Goal: Navigation & Orientation: Find specific page/section

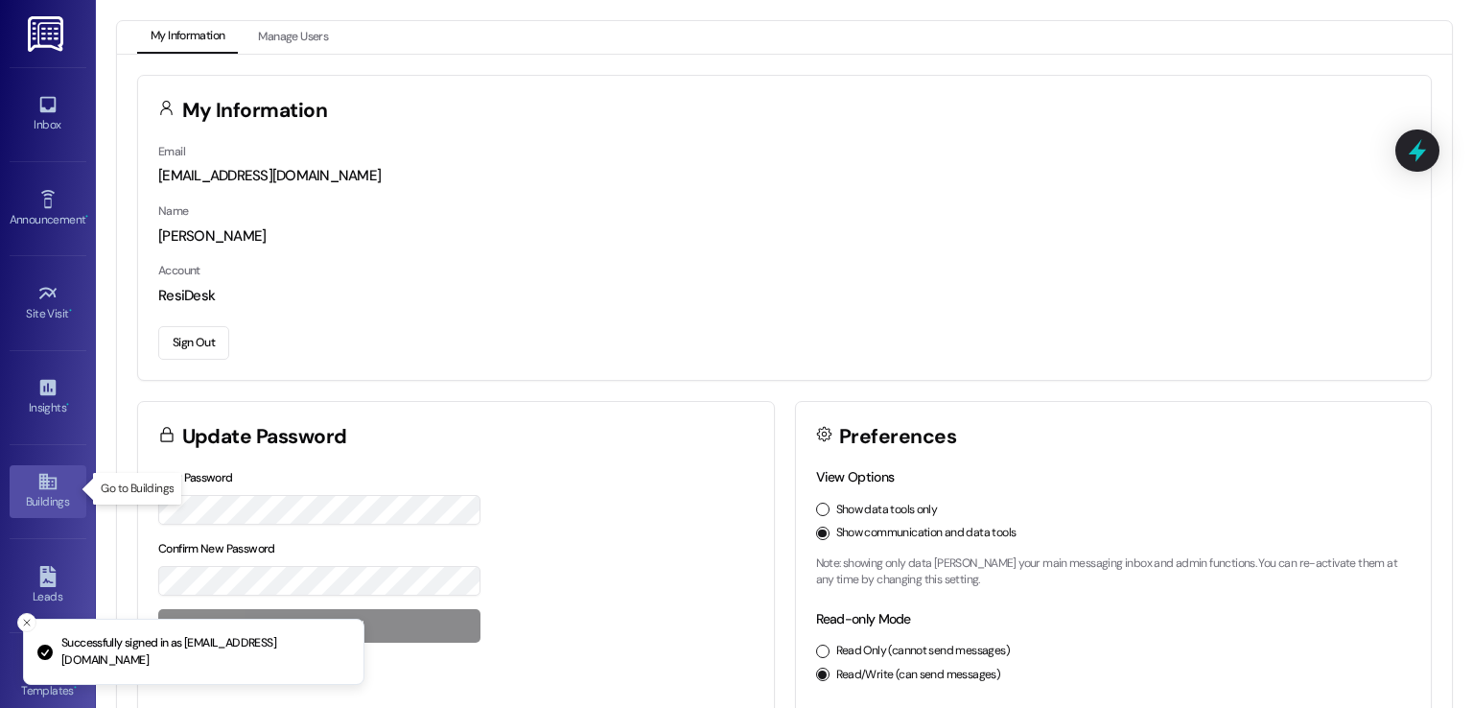
click at [37, 484] on icon at bounding box center [47, 481] width 21 height 21
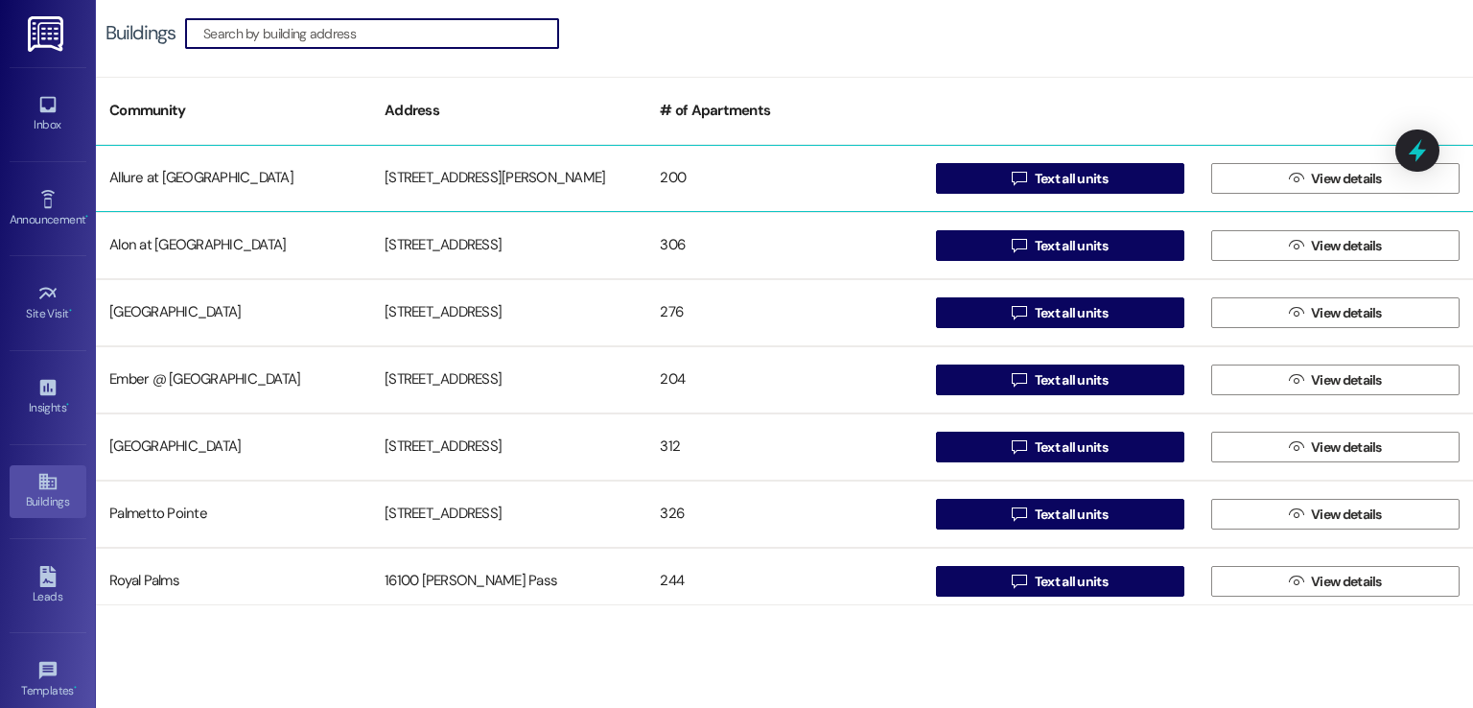
click at [476, 180] on div "[STREET_ADDRESS][PERSON_NAME]" at bounding box center [508, 178] width 275 height 38
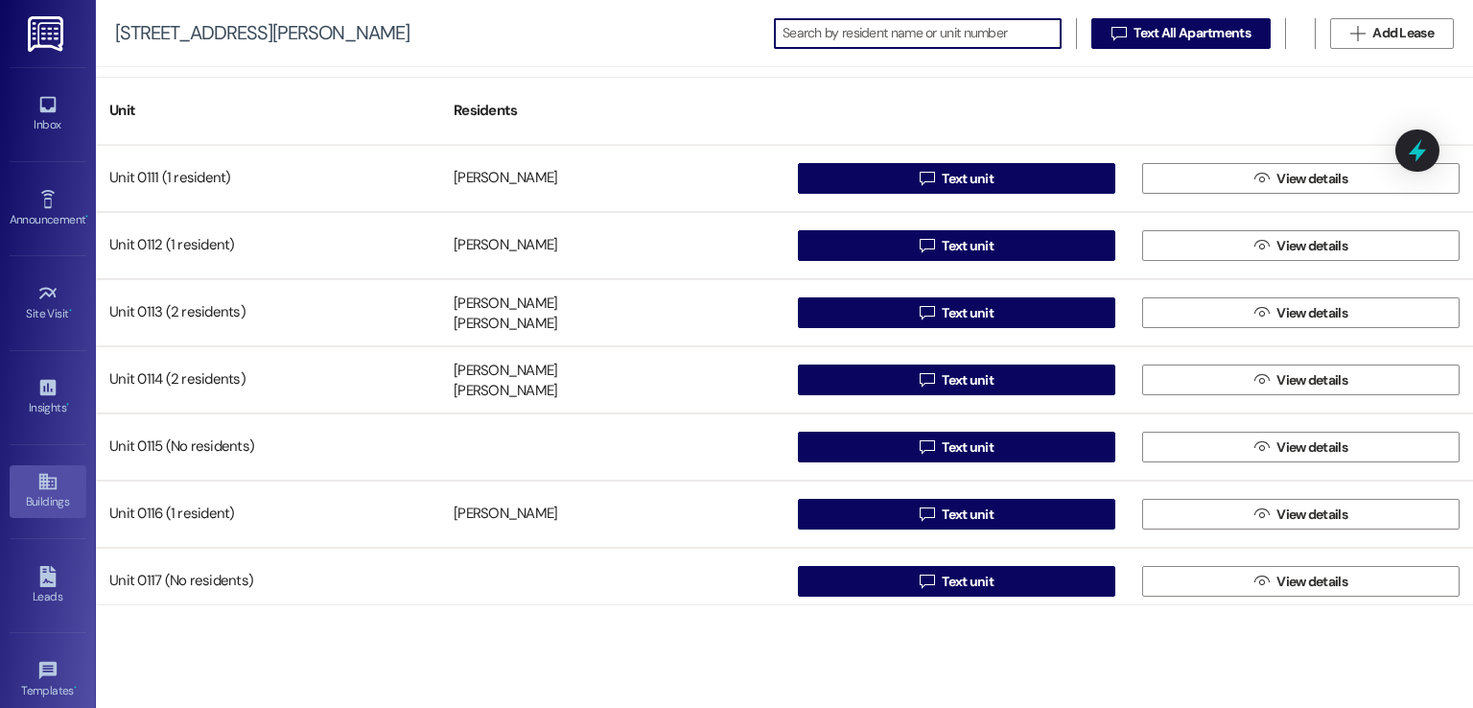
click at [23, 492] on div "Buildings" at bounding box center [48, 501] width 96 height 19
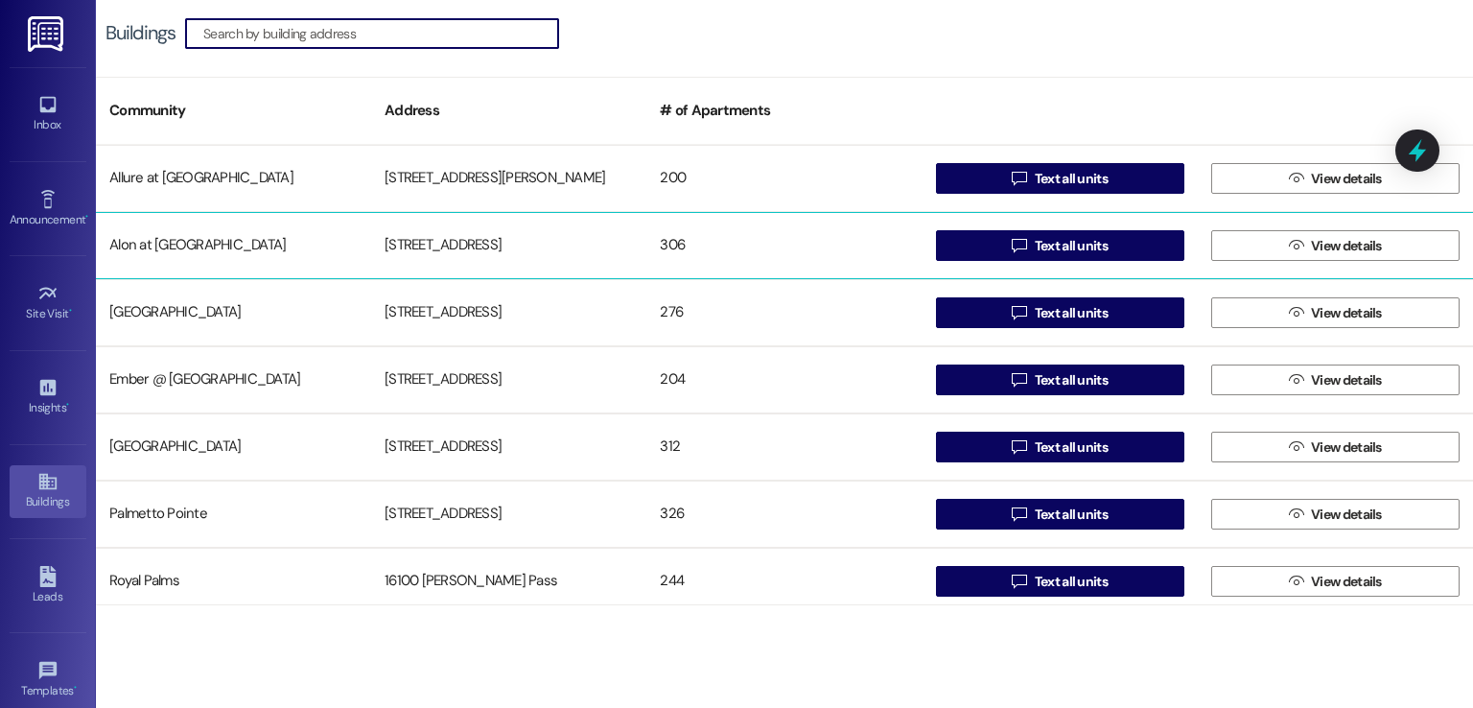
click at [394, 237] on div "[STREET_ADDRESS]" at bounding box center [508, 245] width 275 height 38
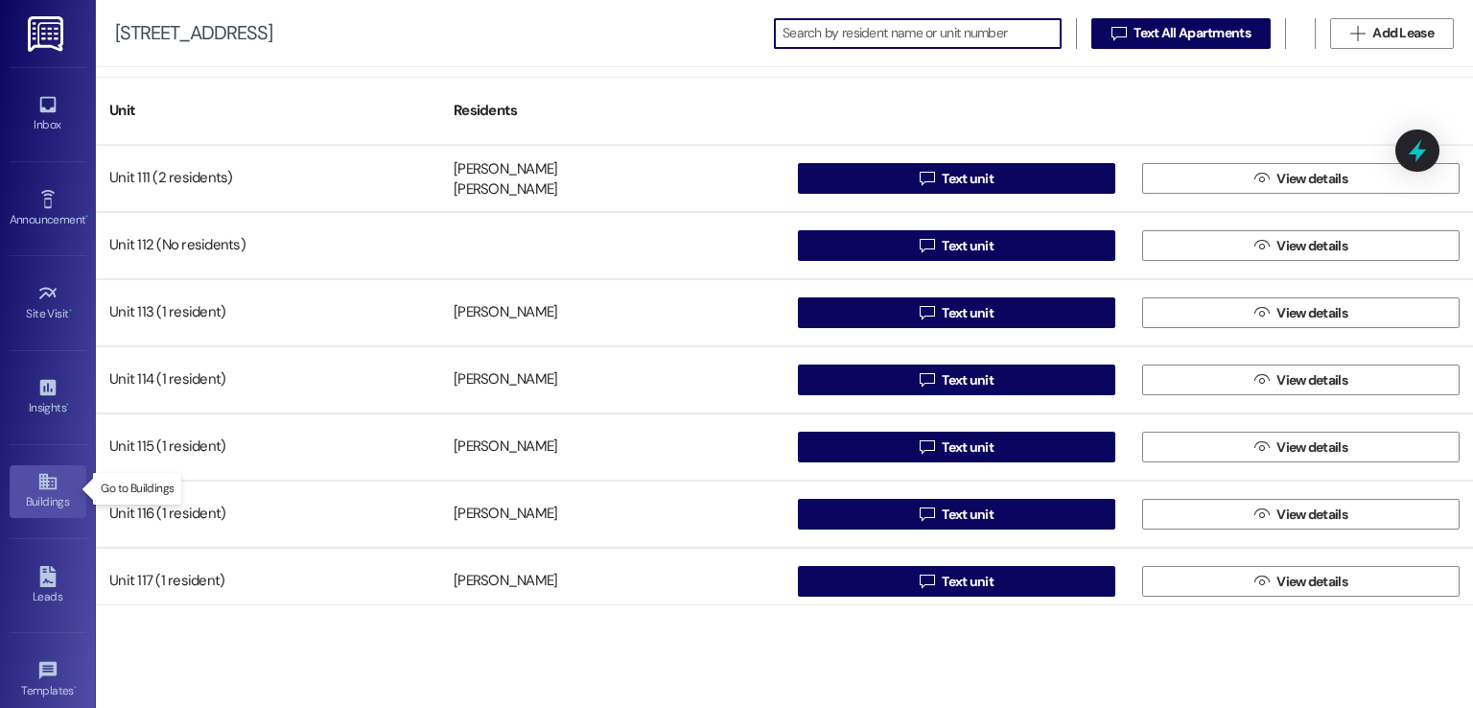
click at [26, 492] on div "Buildings" at bounding box center [48, 501] width 96 height 19
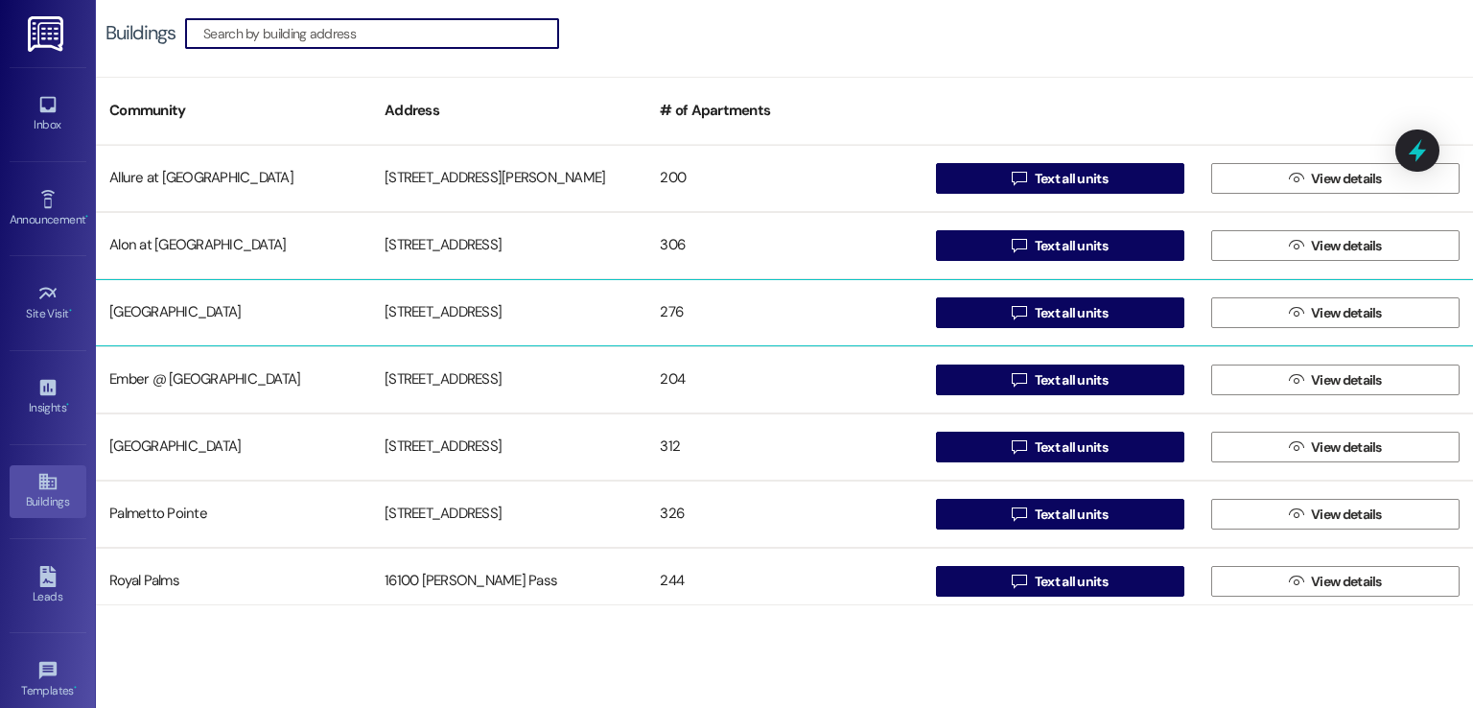
click at [483, 326] on div "[STREET_ADDRESS]" at bounding box center [508, 312] width 275 height 38
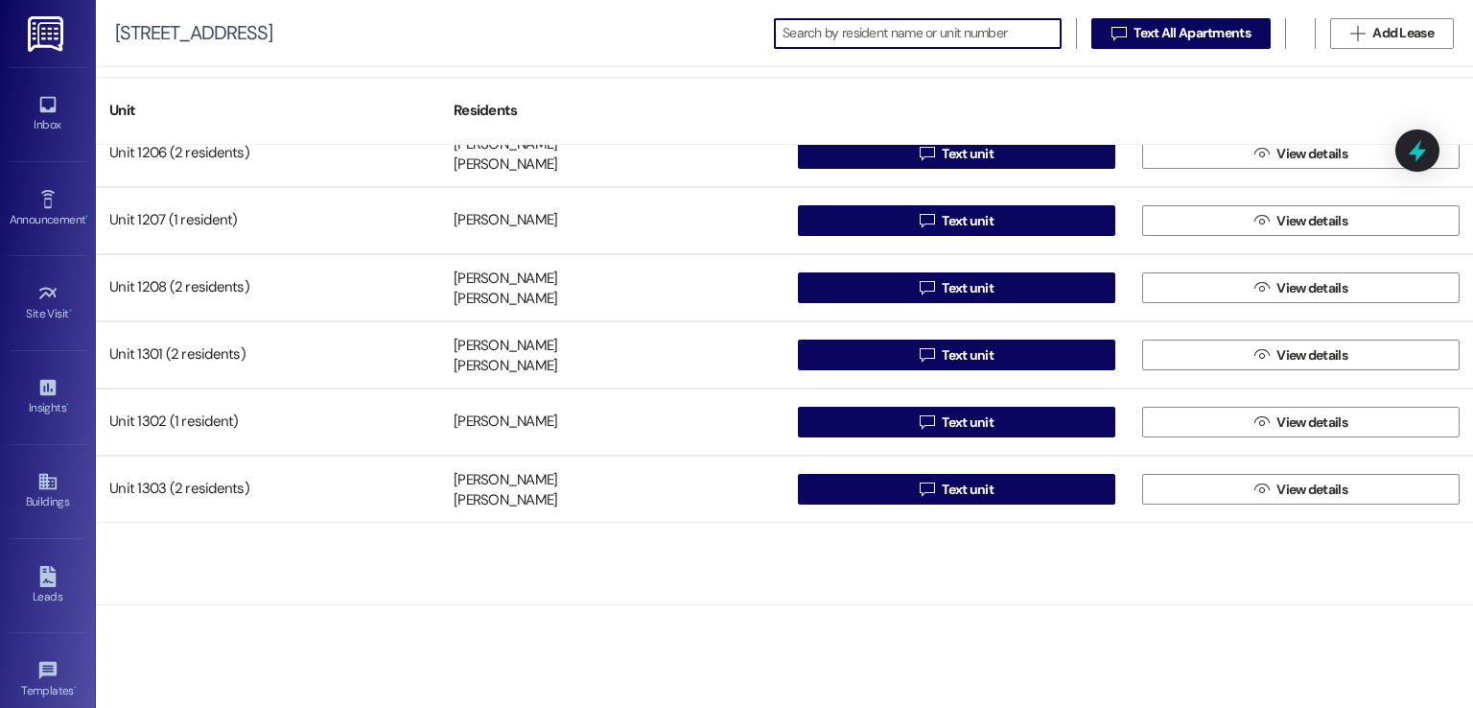
scroll to position [1246, 0]
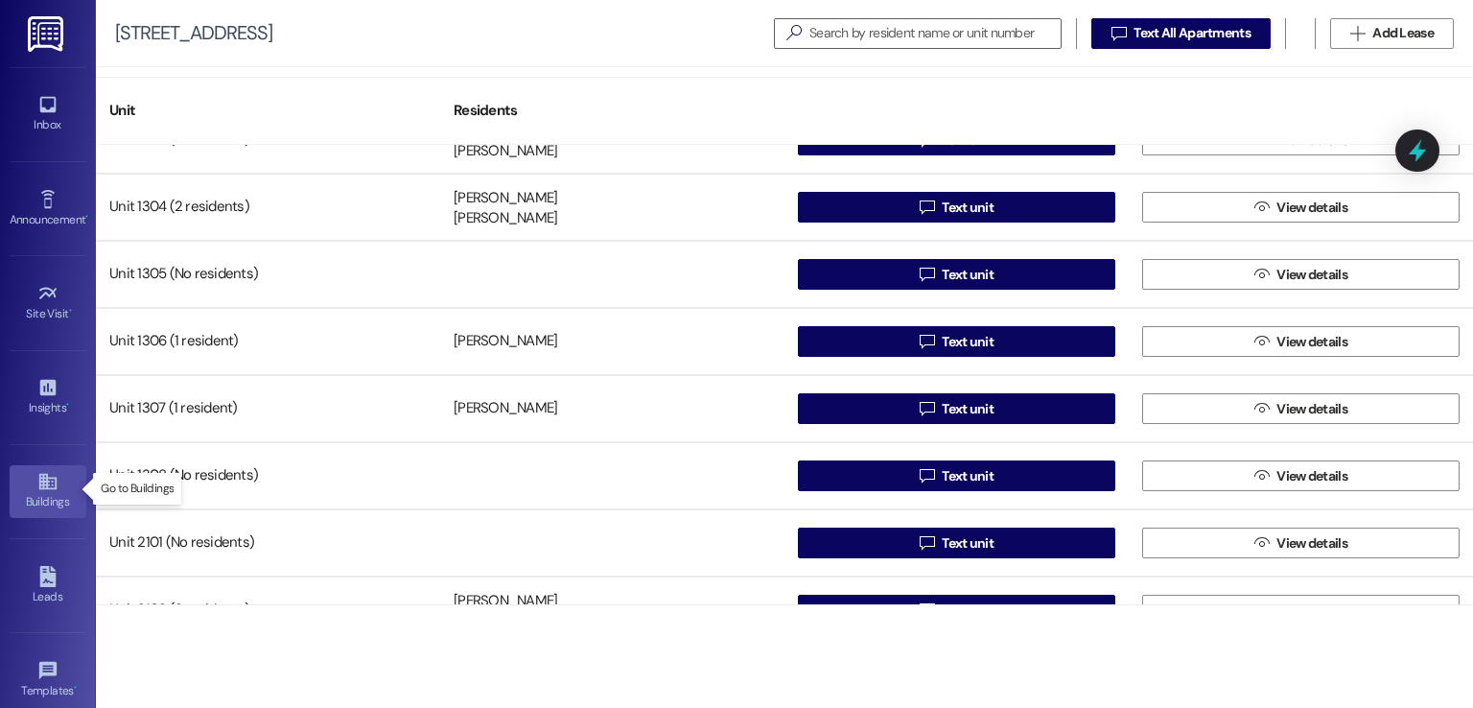
click at [42, 487] on icon at bounding box center [47, 481] width 21 height 21
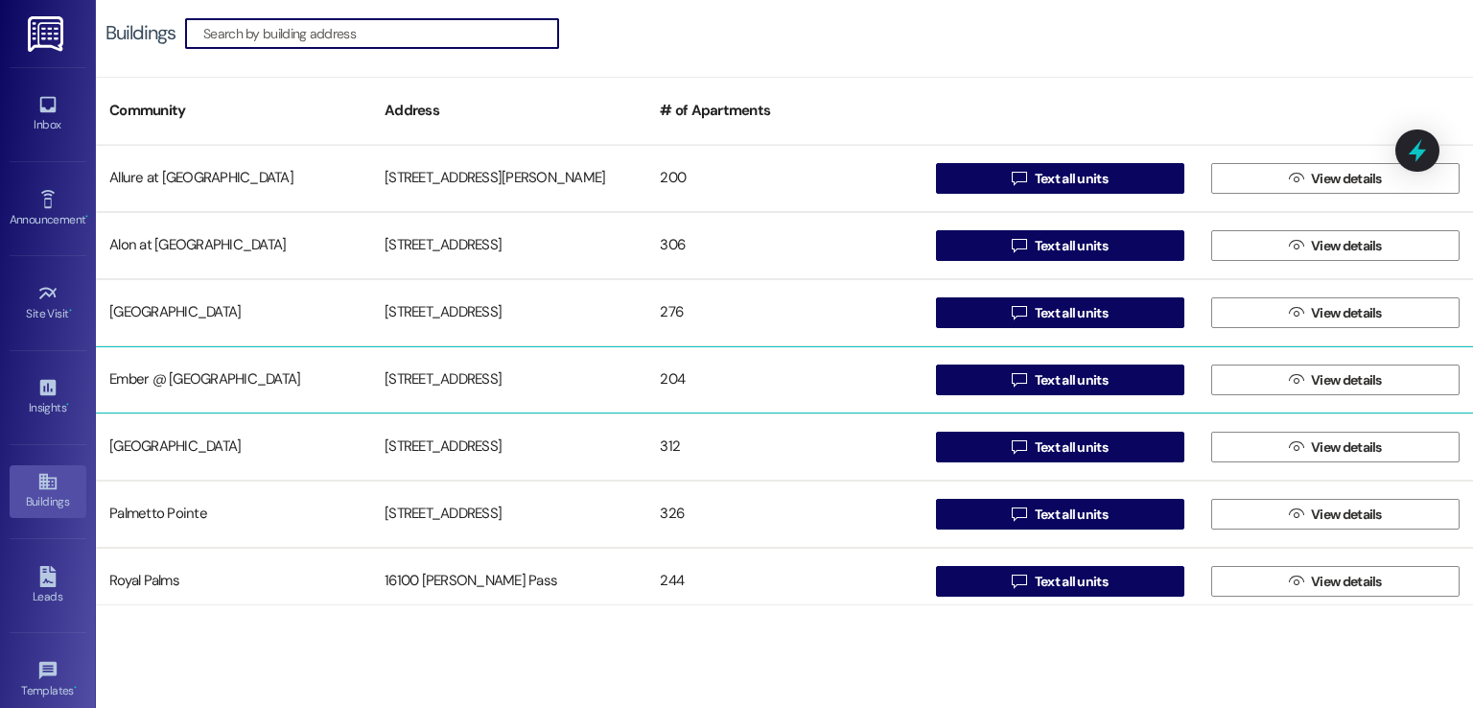
click at [325, 389] on div "Ember @ [GEOGRAPHIC_DATA]" at bounding box center [233, 379] width 275 height 38
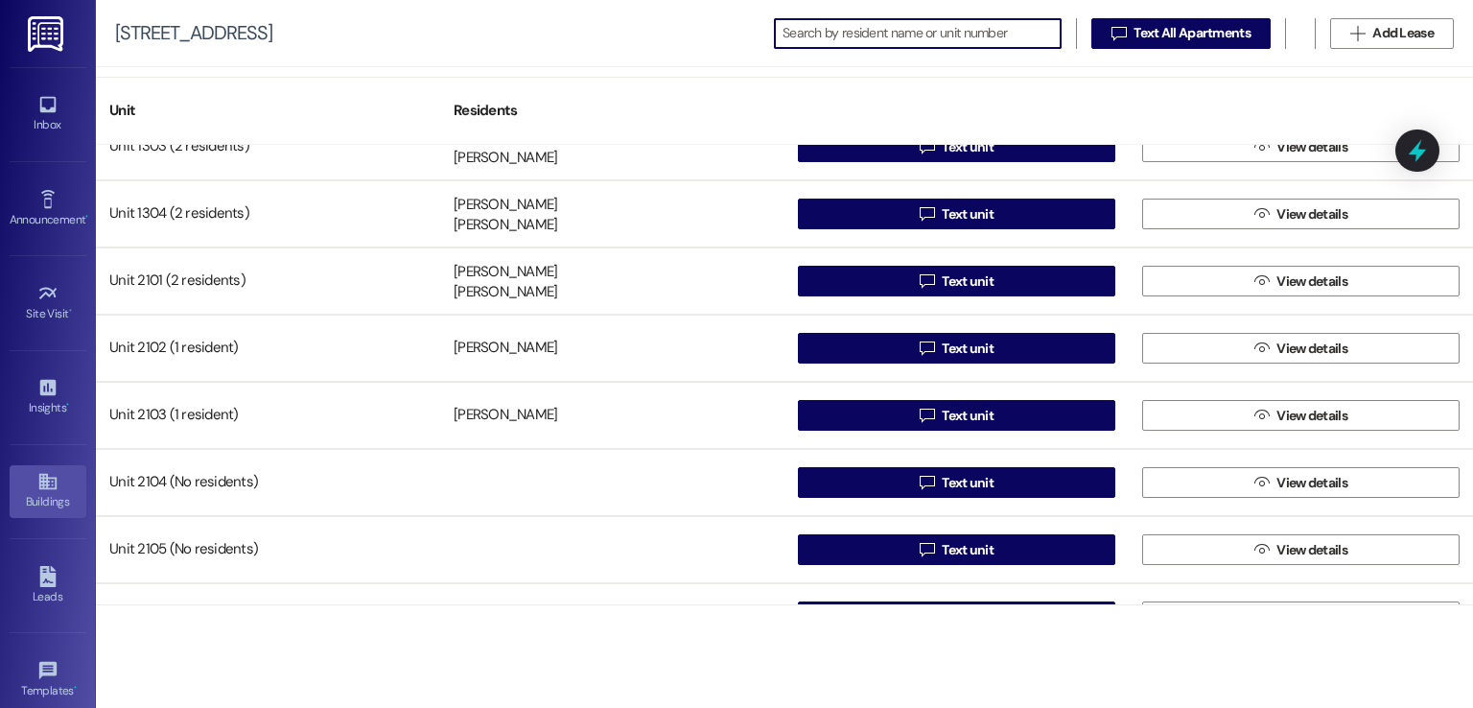
scroll to position [959, 0]
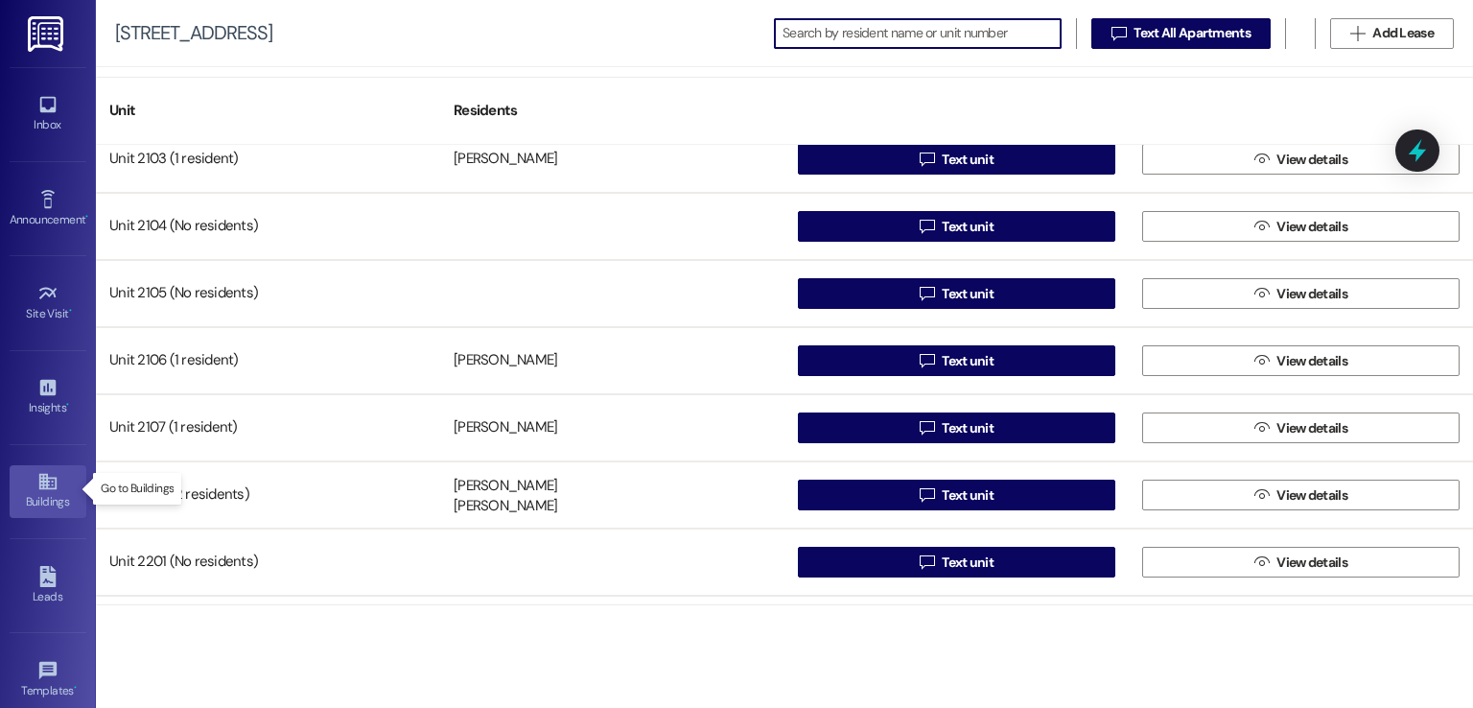
click at [55, 488] on link "Buildings" at bounding box center [48, 491] width 77 height 52
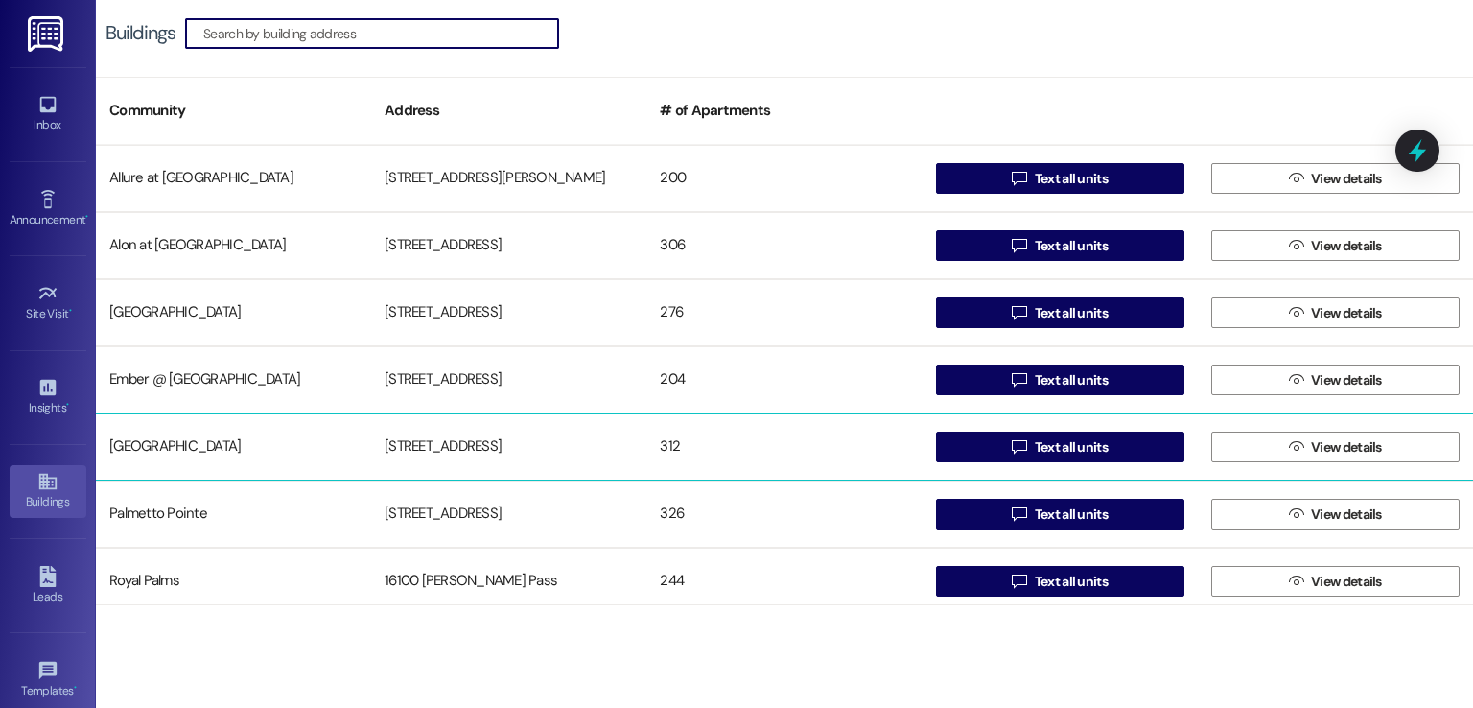
click at [453, 443] on div "[STREET_ADDRESS]" at bounding box center [508, 447] width 275 height 38
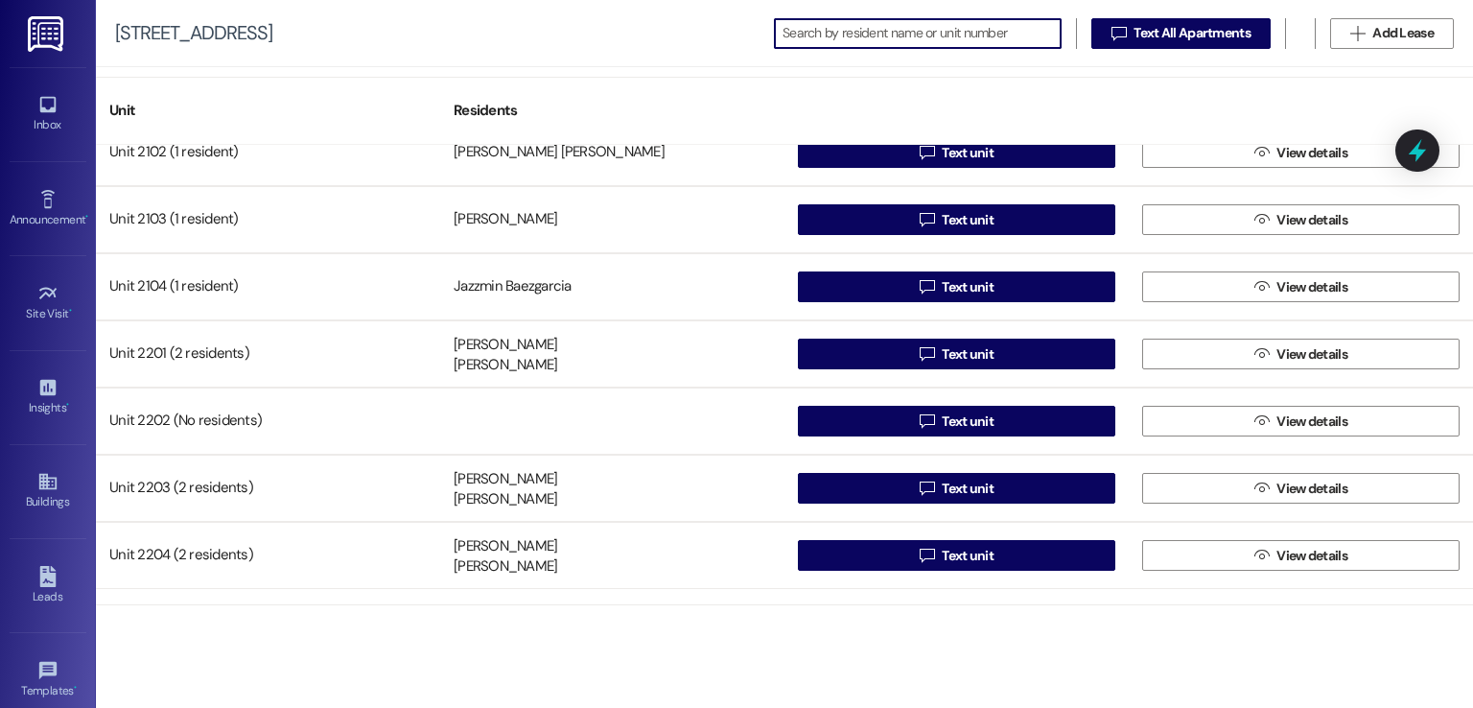
scroll to position [2109, 0]
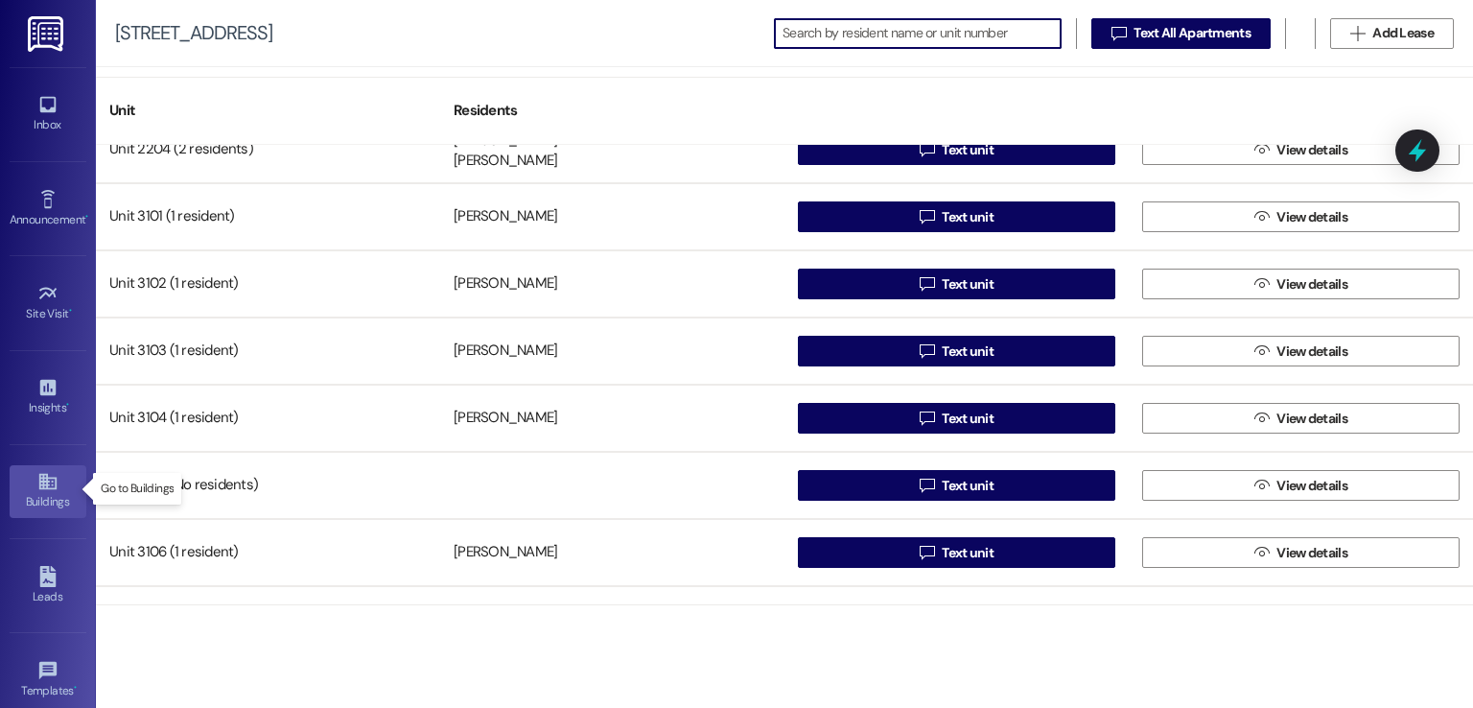
click at [42, 495] on div "Buildings" at bounding box center [48, 501] width 96 height 19
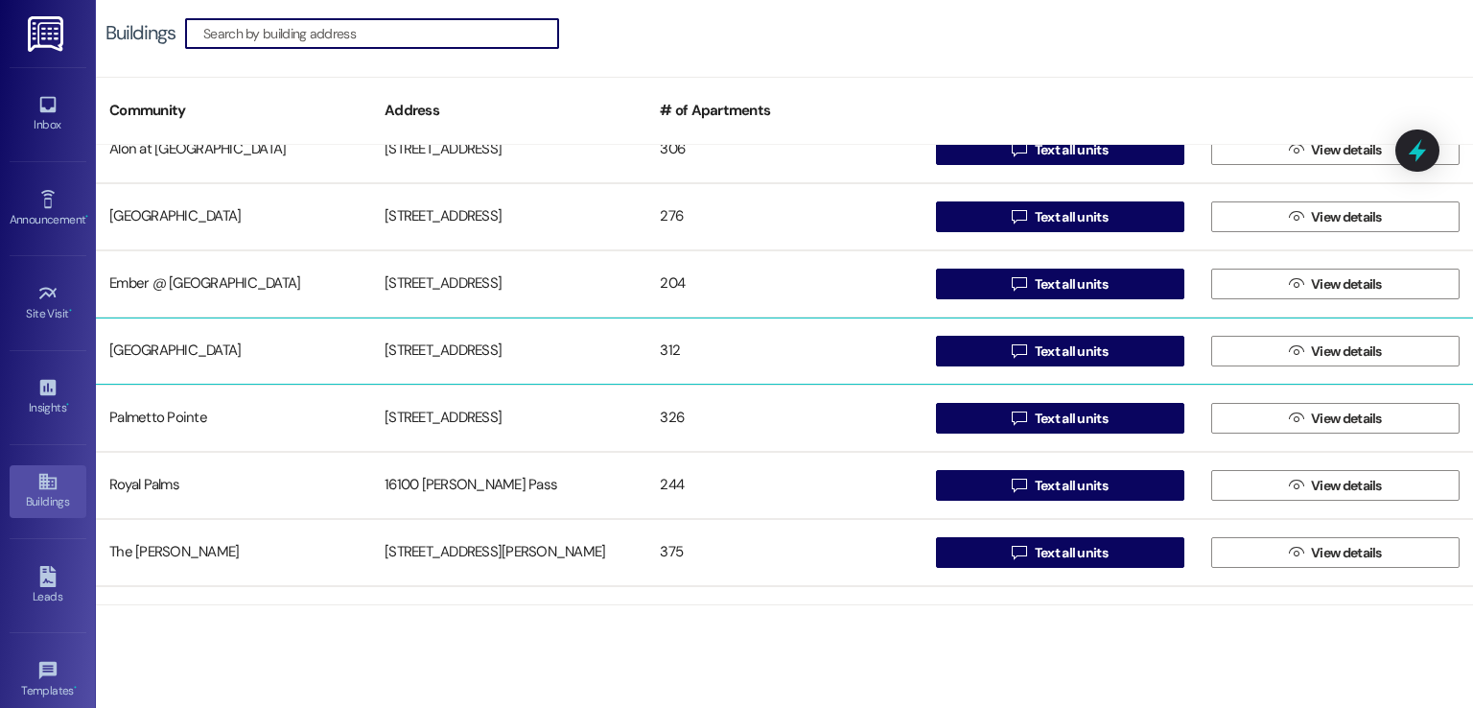
scroll to position [192, 0]
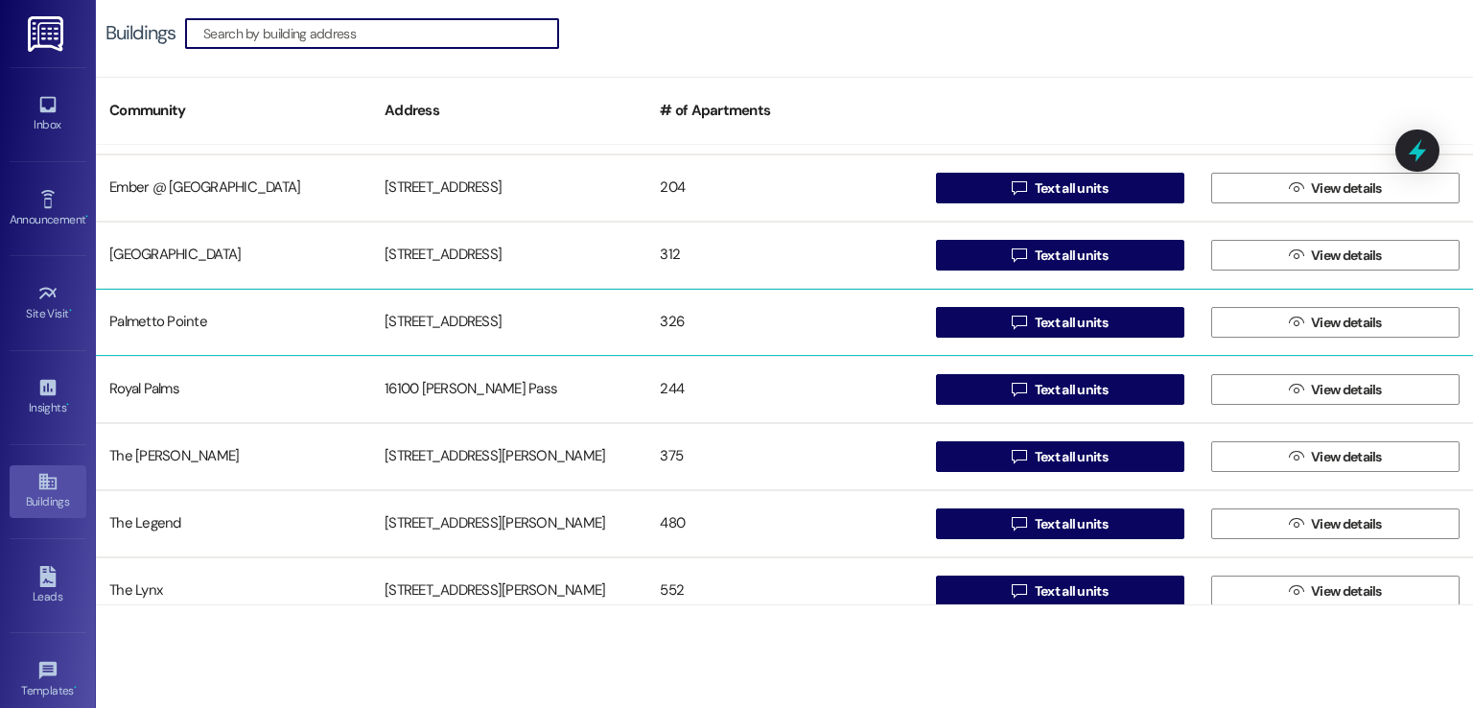
click at [448, 330] on div "[STREET_ADDRESS]" at bounding box center [508, 322] width 275 height 38
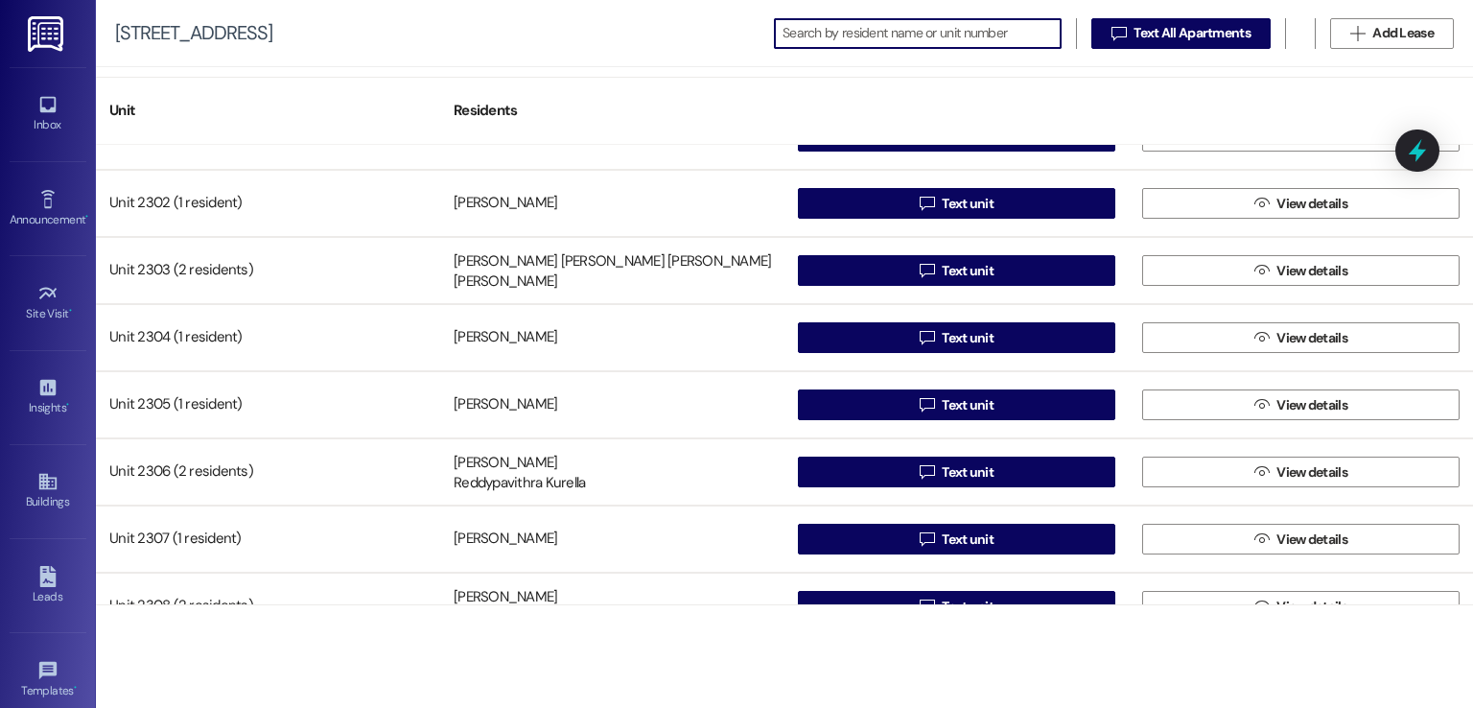
scroll to position [2397, 0]
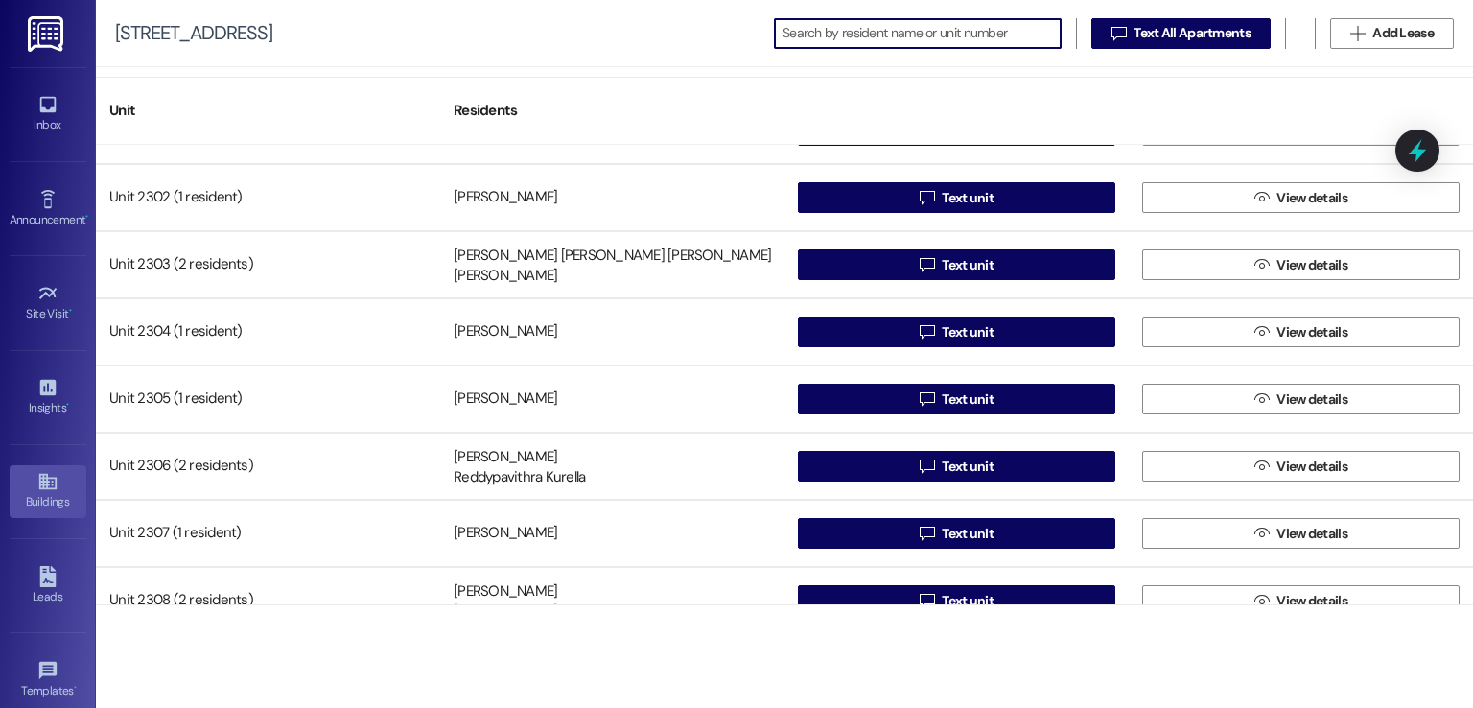
click at [50, 486] on icon at bounding box center [46, 482] width 17 height 16
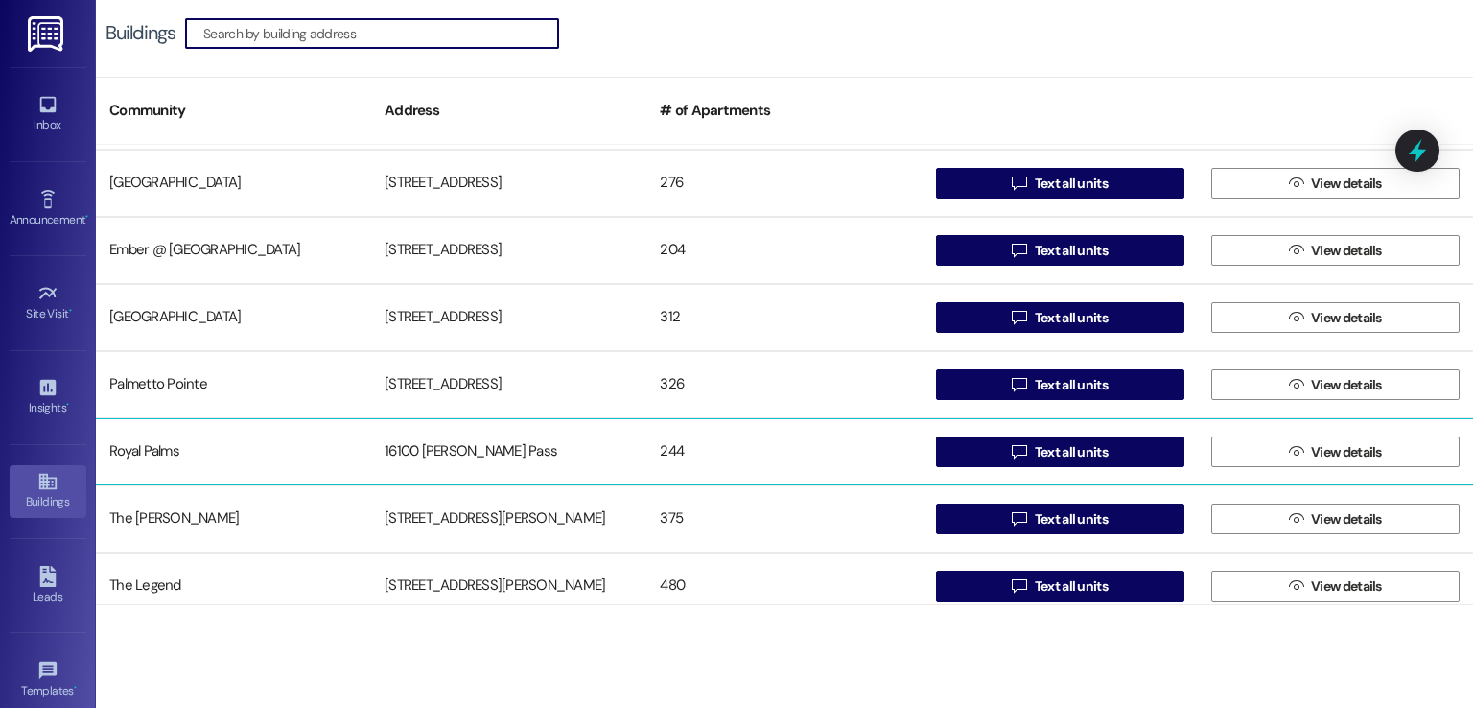
scroll to position [96, 0]
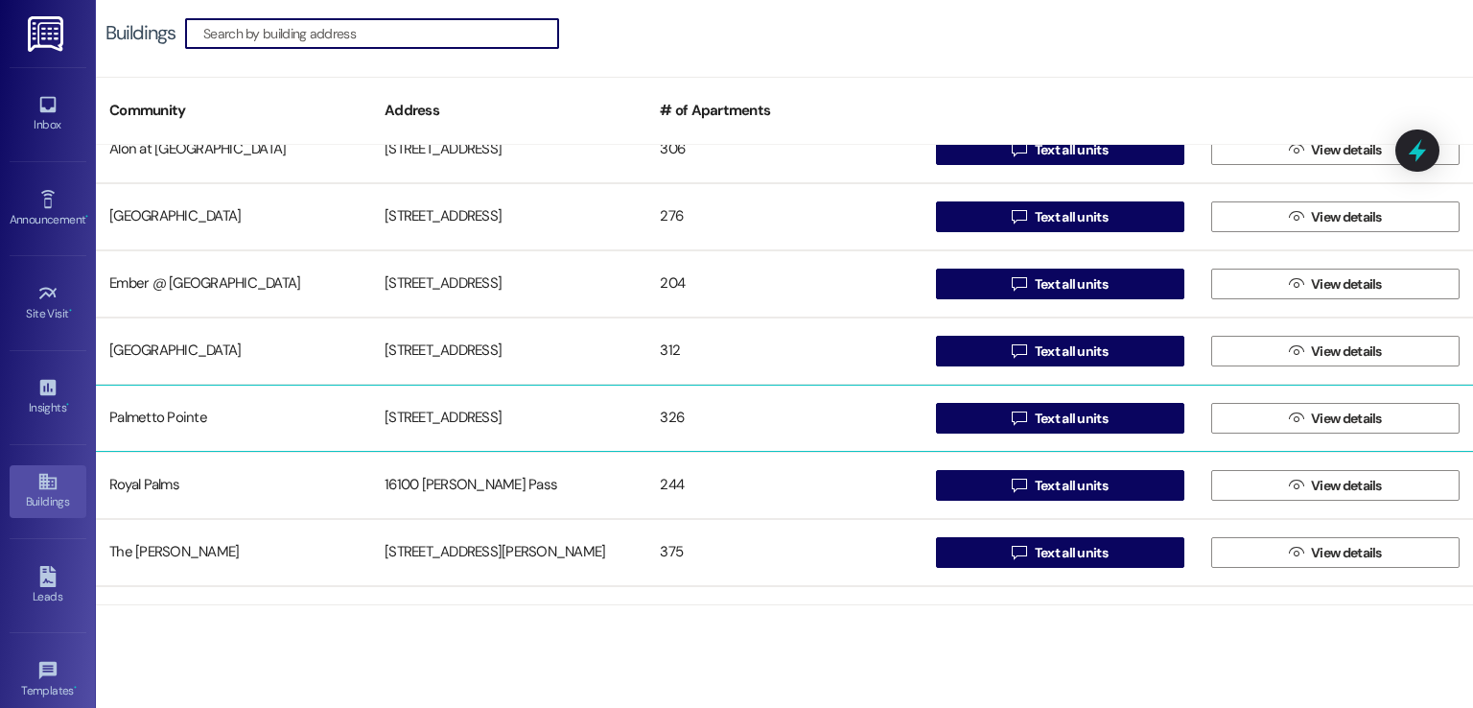
click at [422, 418] on div "[STREET_ADDRESS]" at bounding box center [508, 418] width 275 height 38
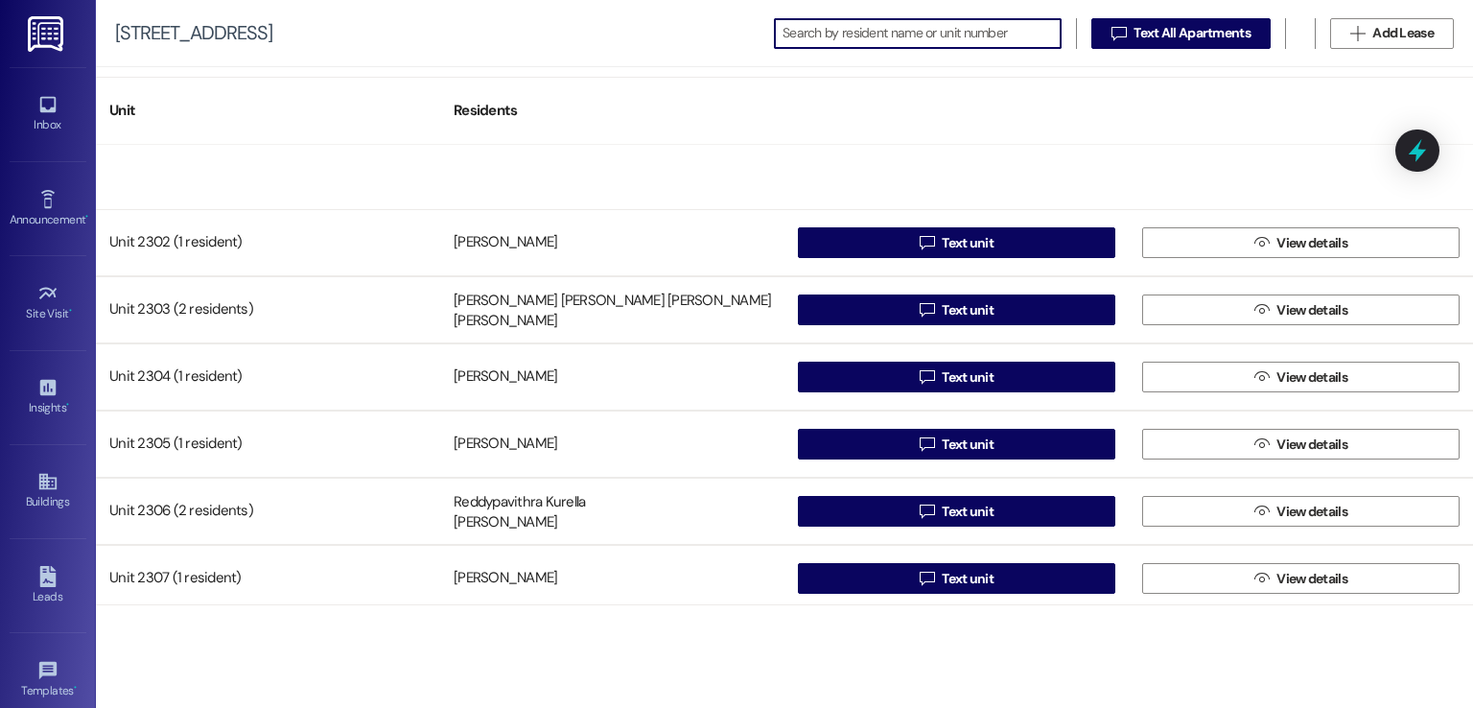
scroll to position [2493, 0]
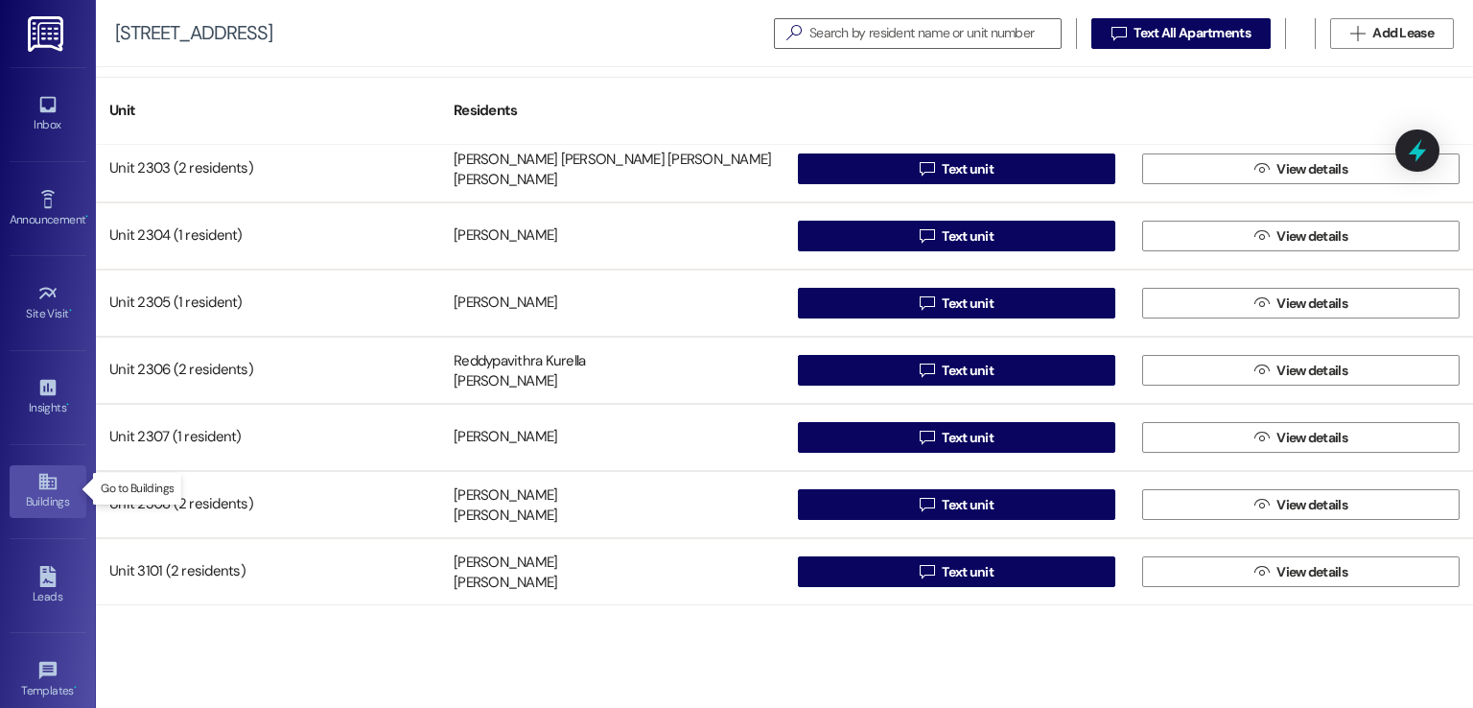
click at [42, 484] on icon at bounding box center [46, 482] width 17 height 16
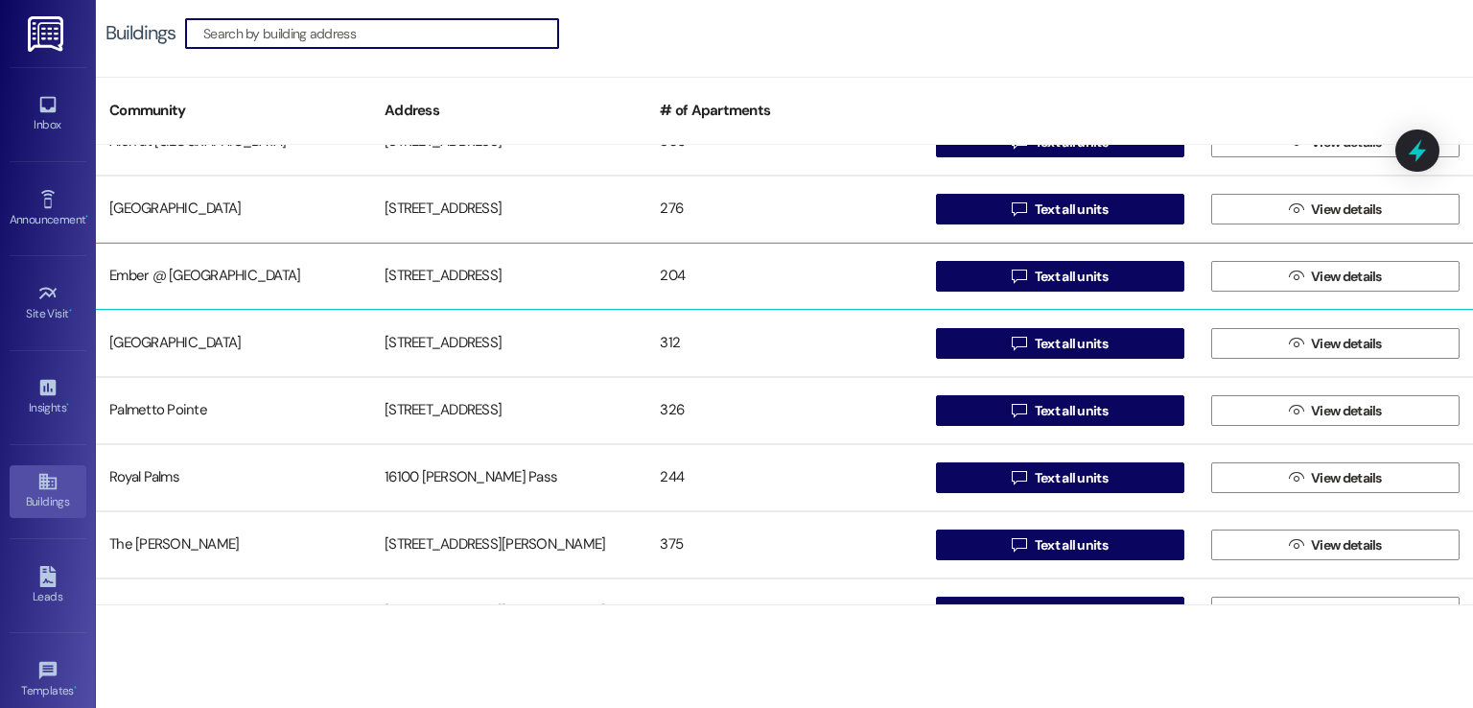
scroll to position [192, 0]
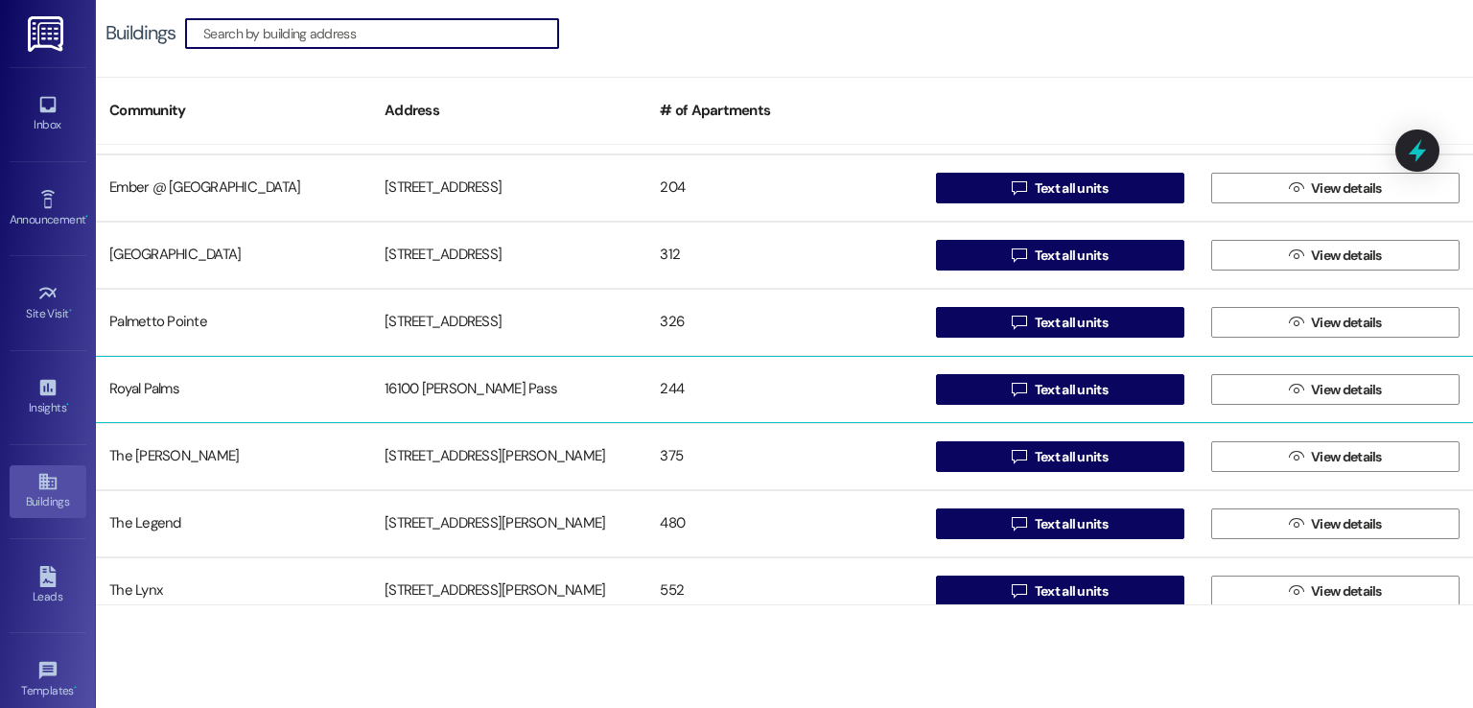
click at [468, 400] on div "16100 [PERSON_NAME] Pass" at bounding box center [508, 389] width 275 height 38
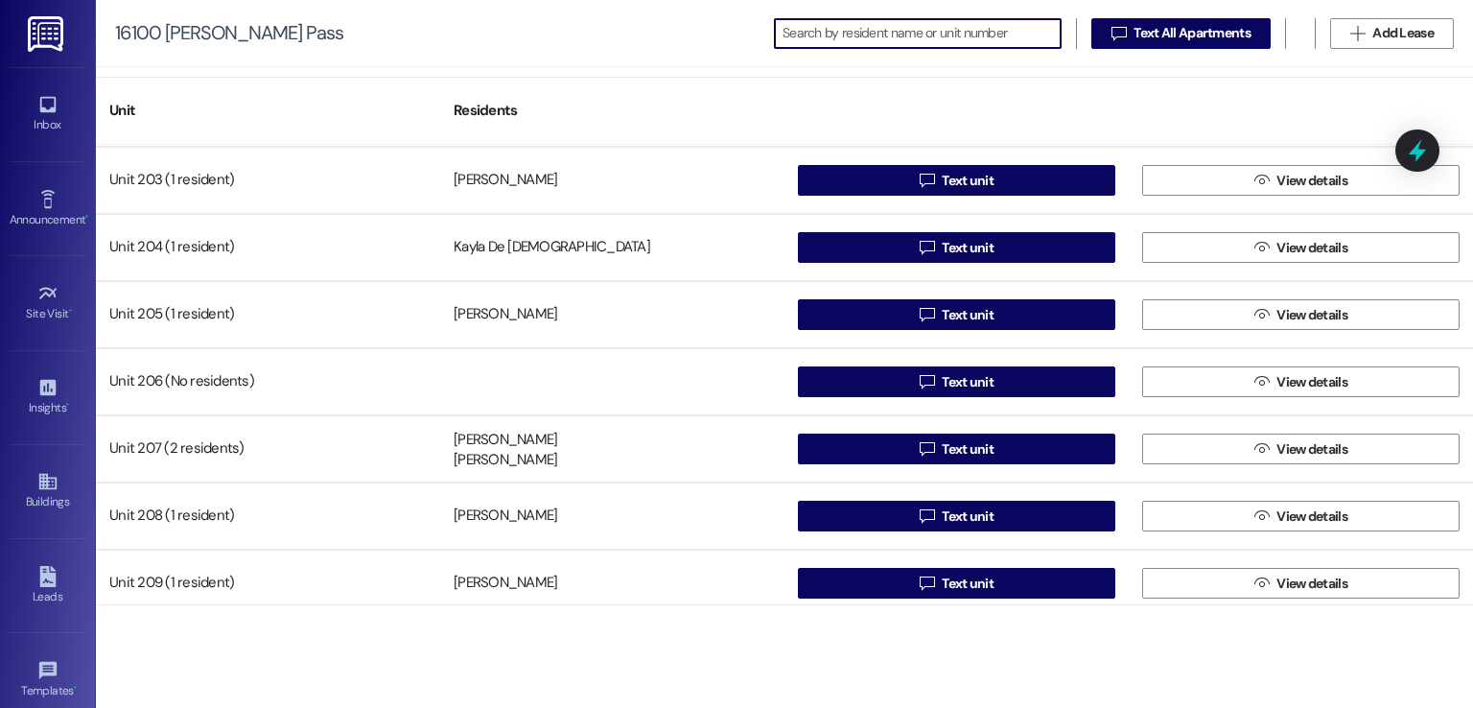
scroll to position [1822, 0]
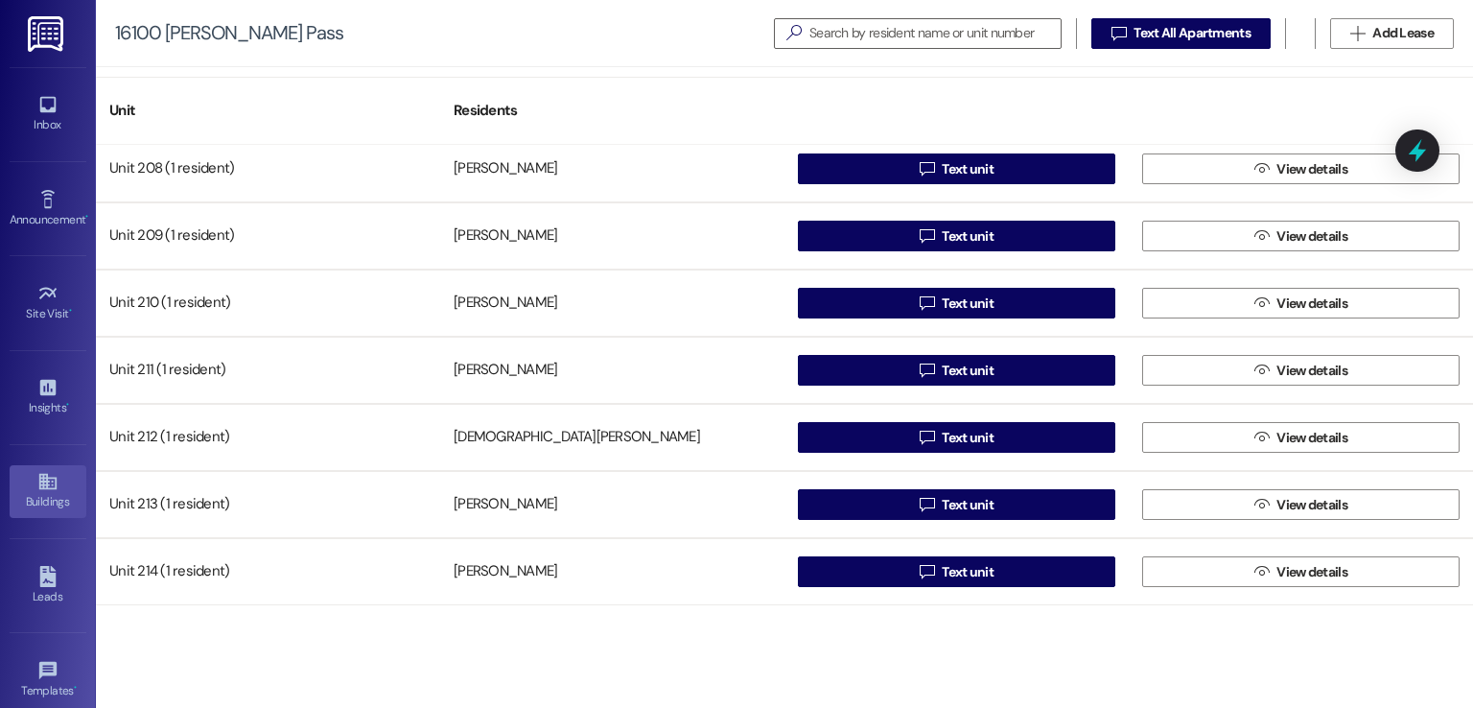
click at [52, 495] on div "Buildings" at bounding box center [48, 501] width 96 height 19
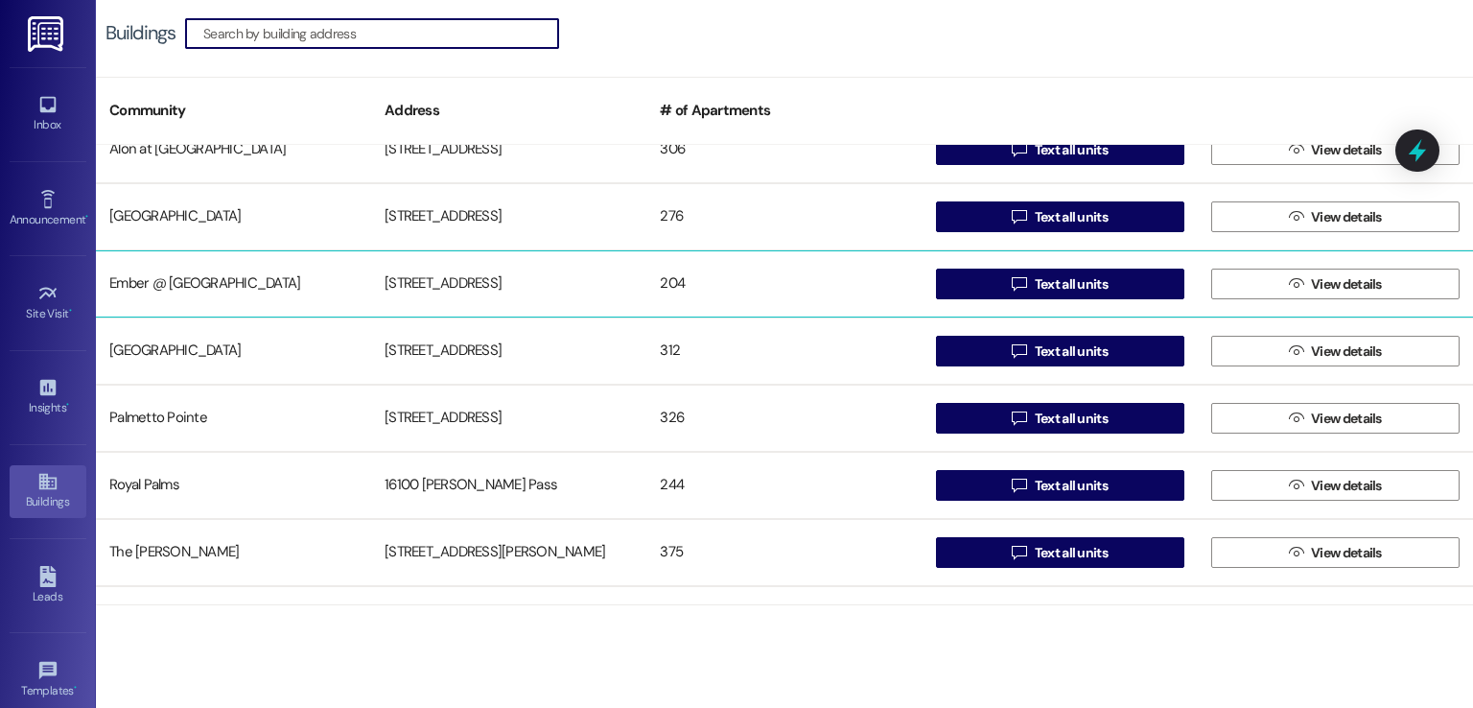
scroll to position [192, 0]
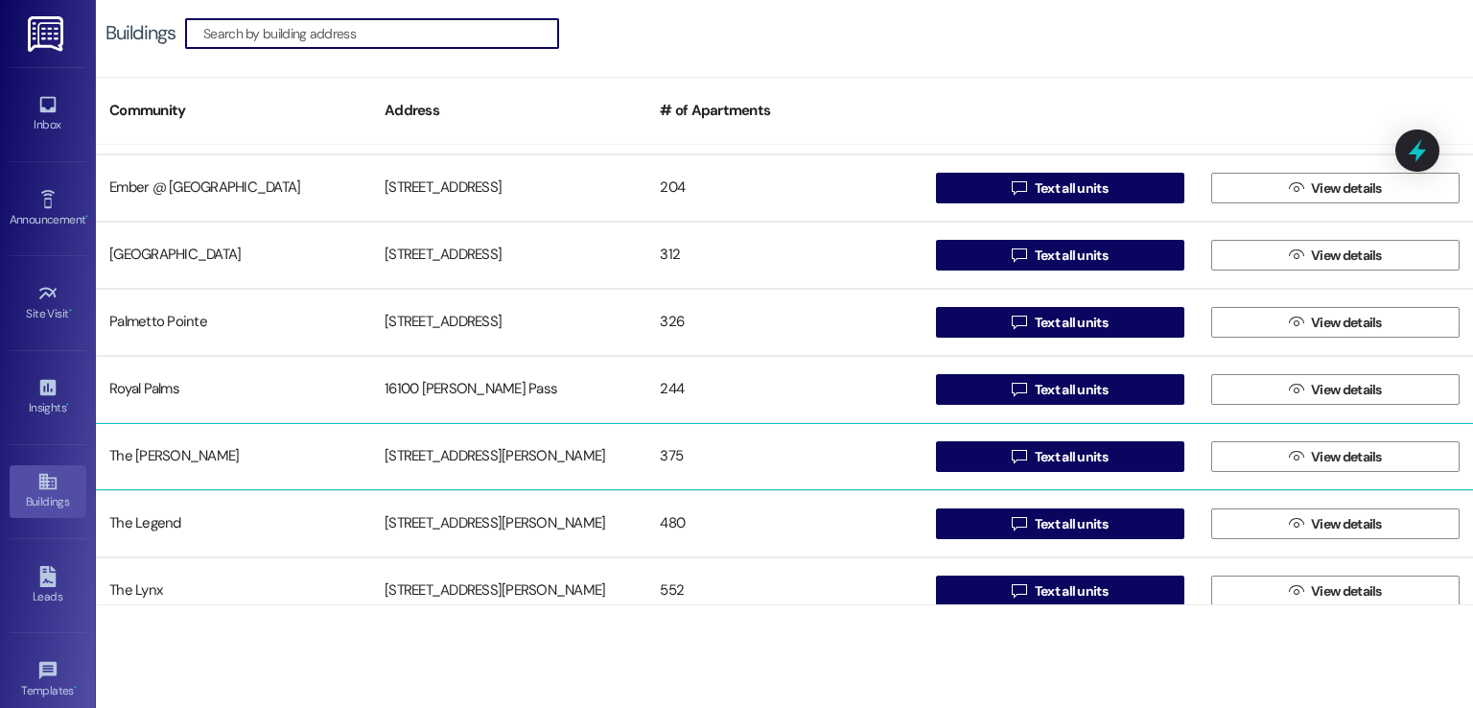
click at [454, 453] on div "[STREET_ADDRESS][PERSON_NAME]" at bounding box center [508, 456] width 275 height 38
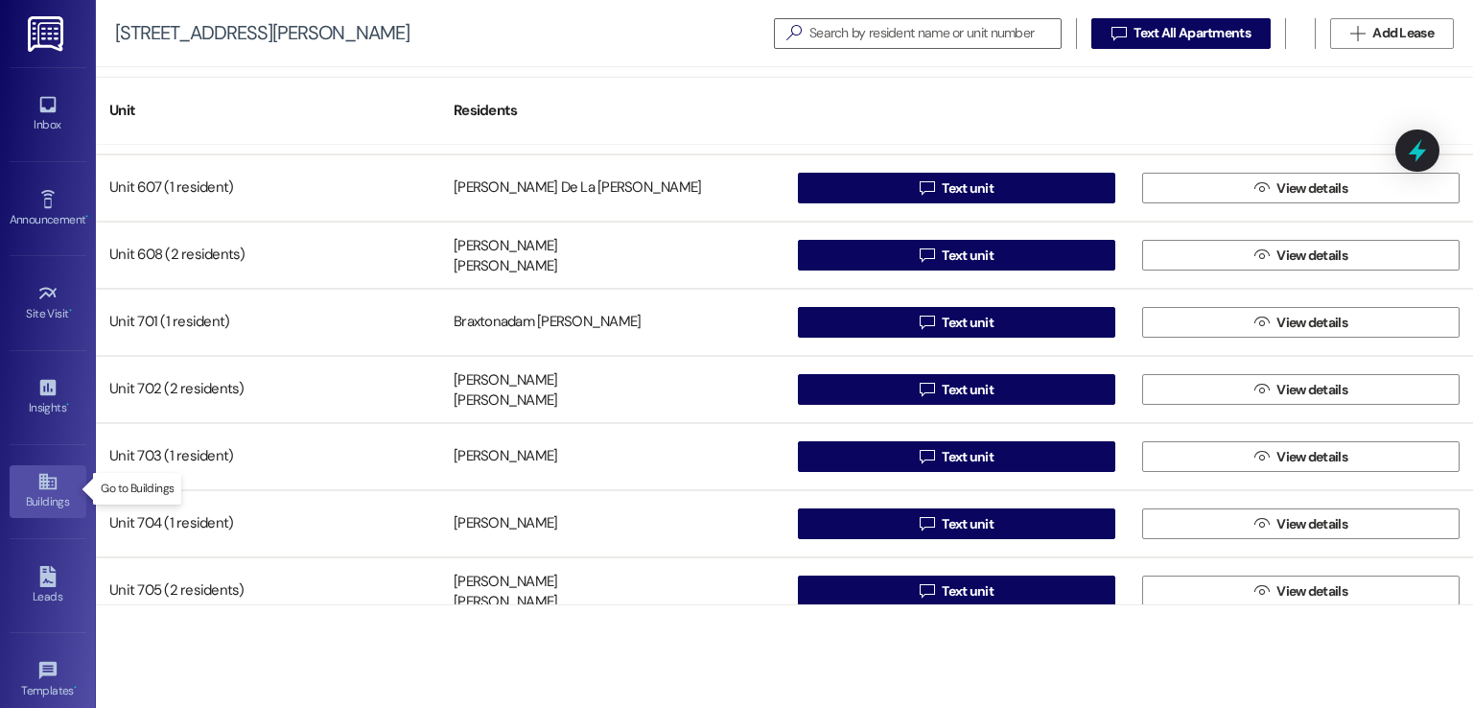
click at [41, 476] on icon at bounding box center [47, 481] width 21 height 21
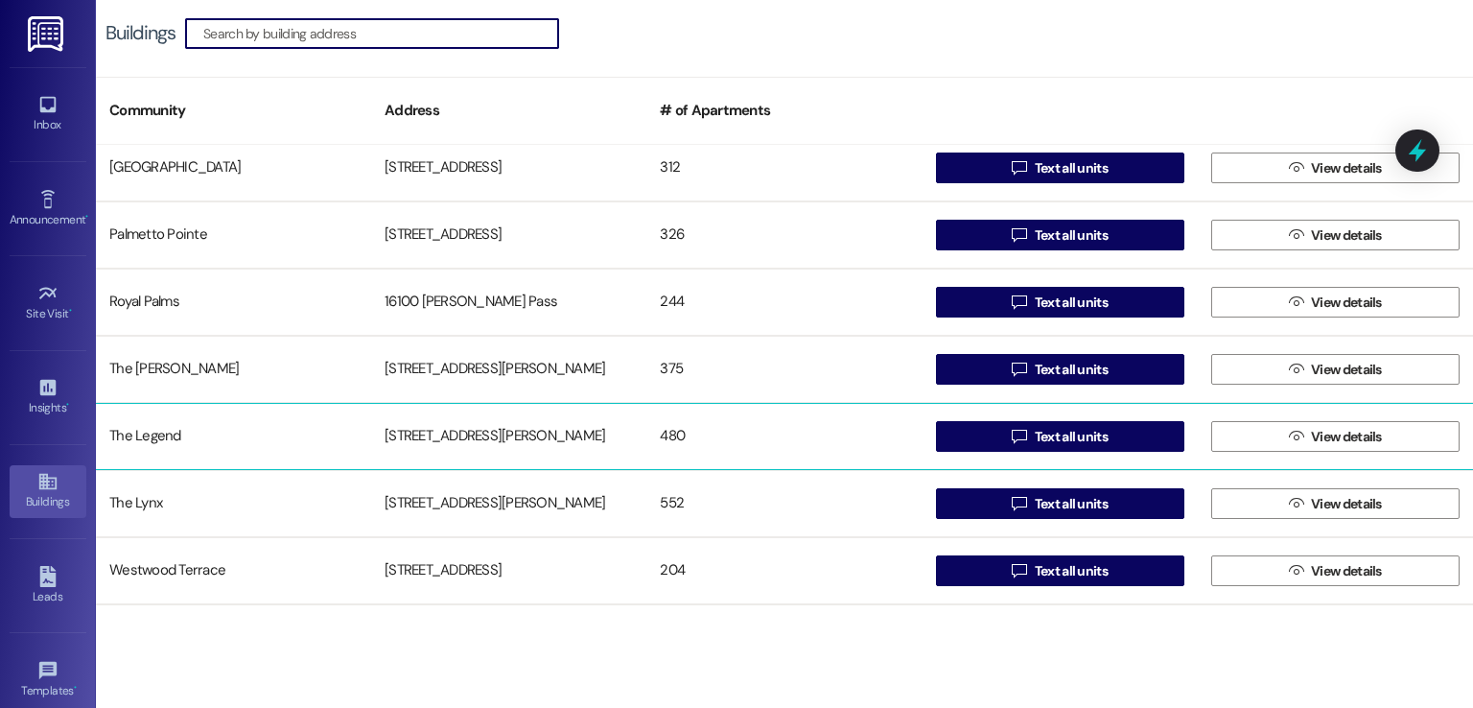
click at [441, 430] on div "[STREET_ADDRESS][PERSON_NAME]" at bounding box center [508, 436] width 275 height 38
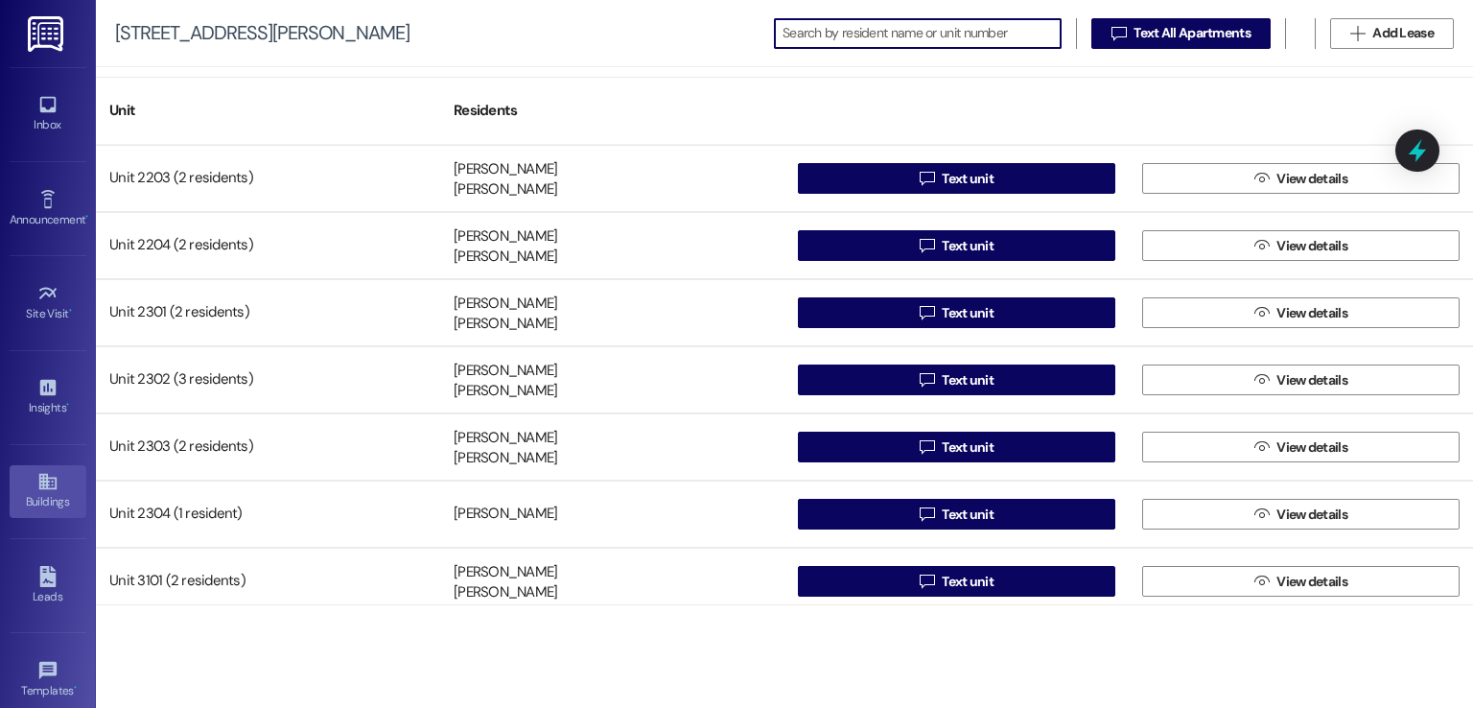
click at [48, 480] on icon at bounding box center [47, 481] width 21 height 21
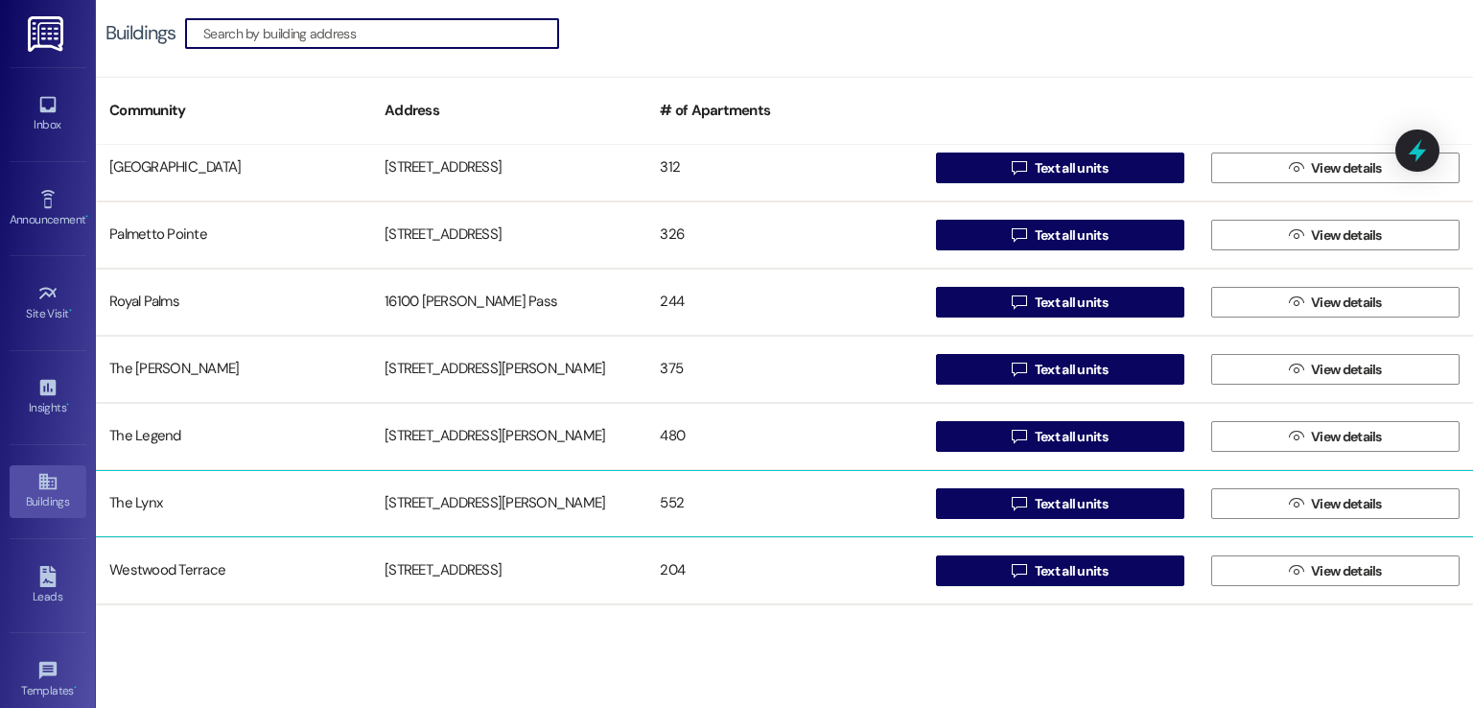
click at [455, 498] on div "[STREET_ADDRESS][PERSON_NAME]" at bounding box center [508, 503] width 275 height 38
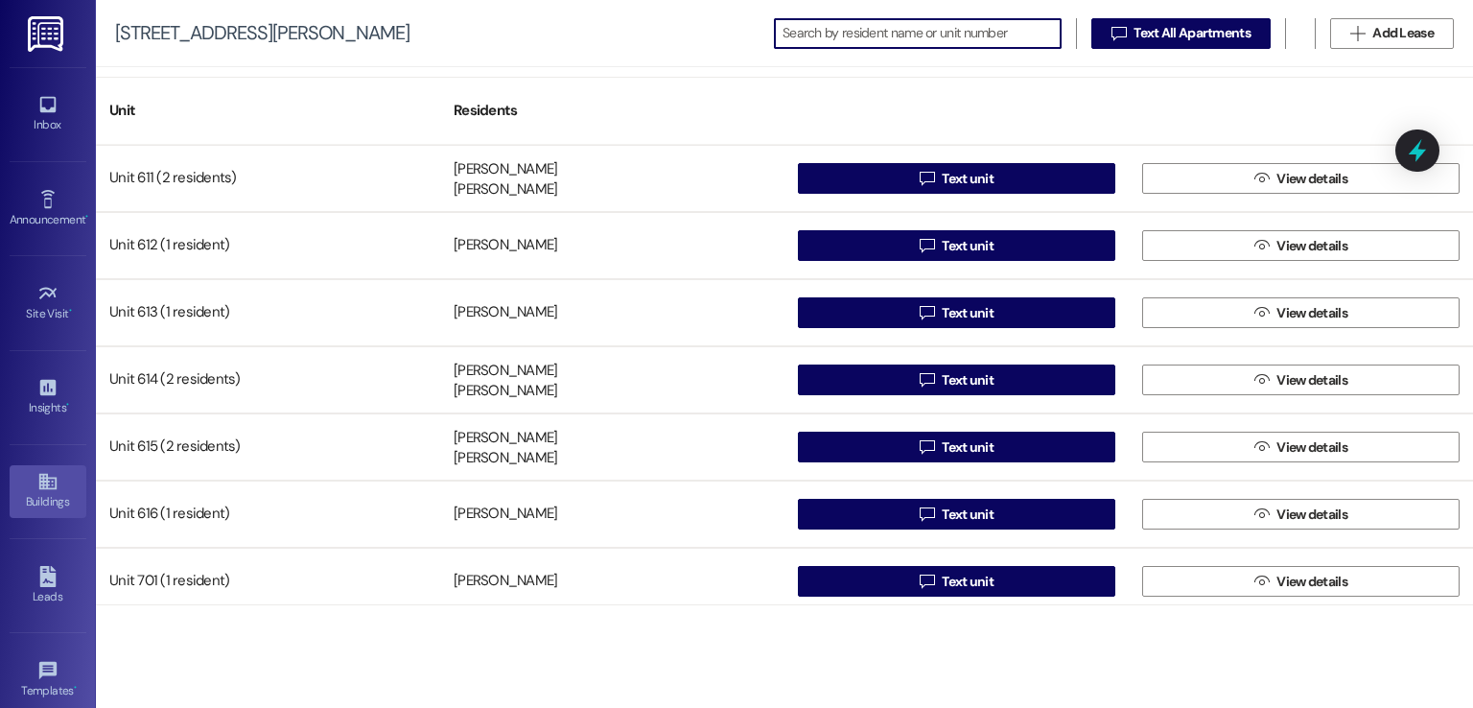
click at [42, 496] on div "Buildings" at bounding box center [48, 501] width 96 height 19
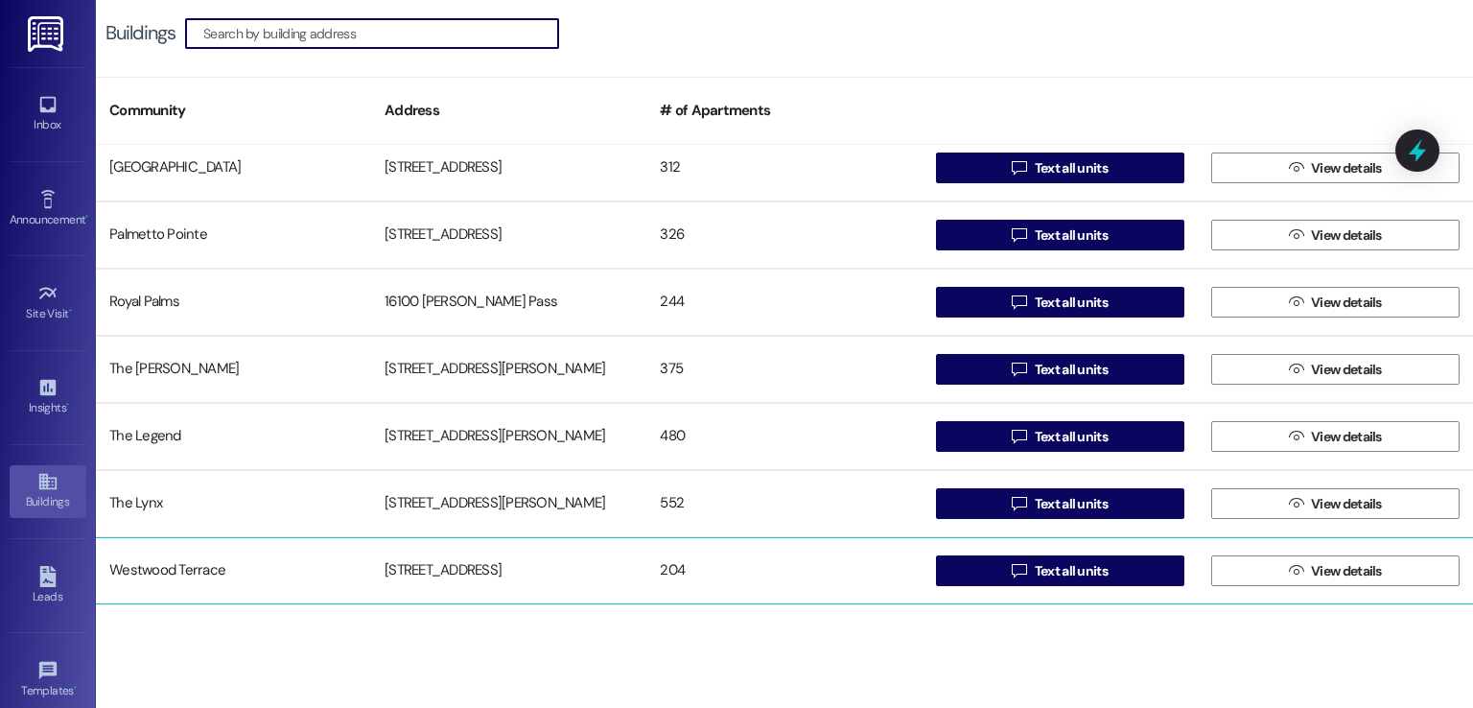
click at [461, 554] on div "[STREET_ADDRESS]" at bounding box center [508, 570] width 275 height 38
